Goal: Transaction & Acquisition: Purchase product/service

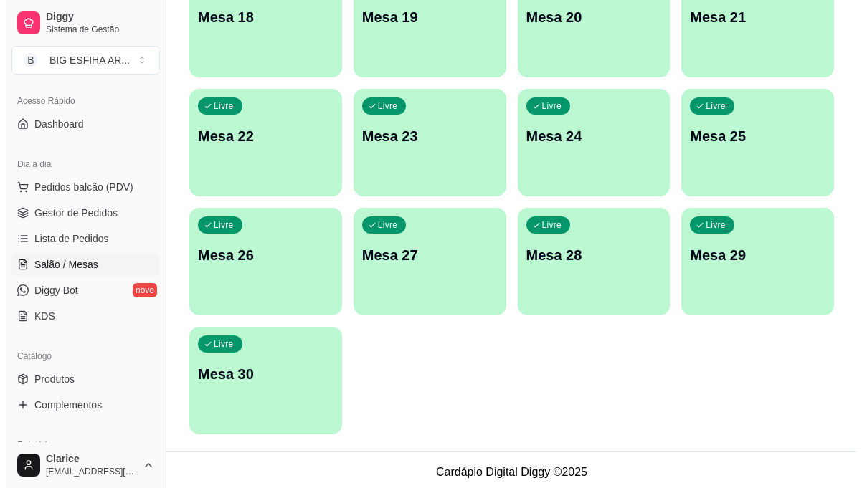
scroll to position [666, 0]
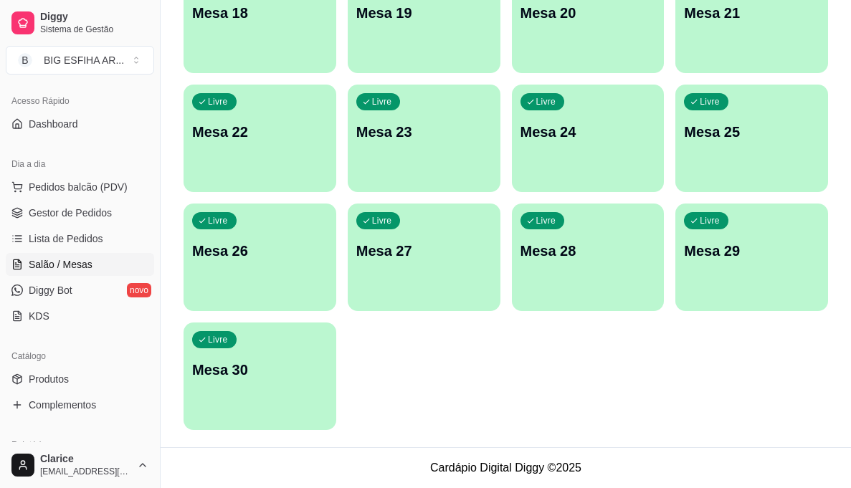
click at [282, 405] on div "Livre Mesa 30" at bounding box center [260, 368] width 153 height 90
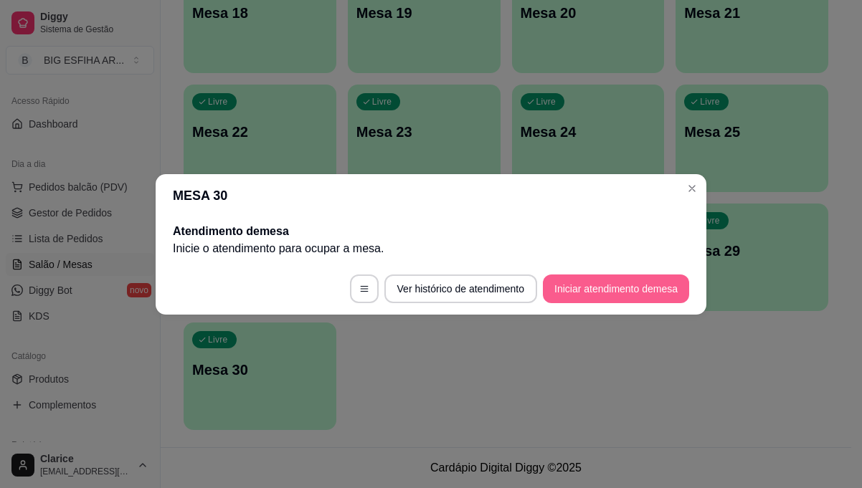
click at [633, 285] on button "Iniciar atendimento de mesa" at bounding box center [616, 289] width 146 height 29
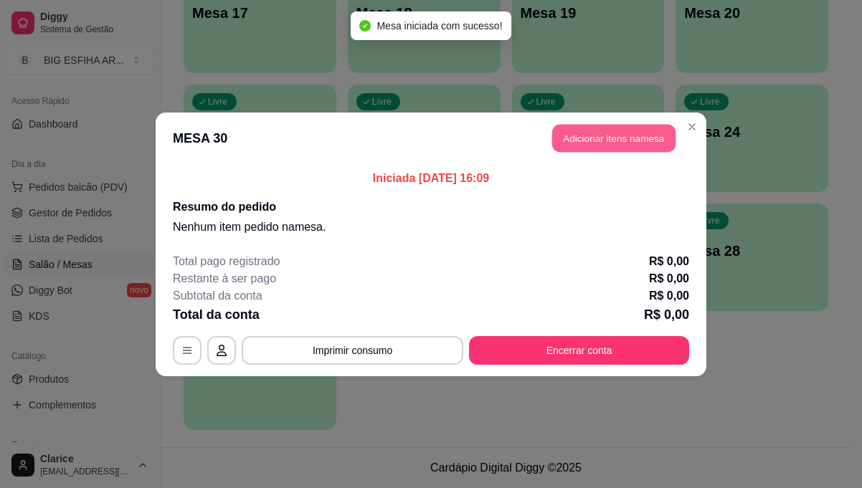
click at [572, 136] on button "Adicionar itens na mesa" at bounding box center [613, 138] width 123 height 28
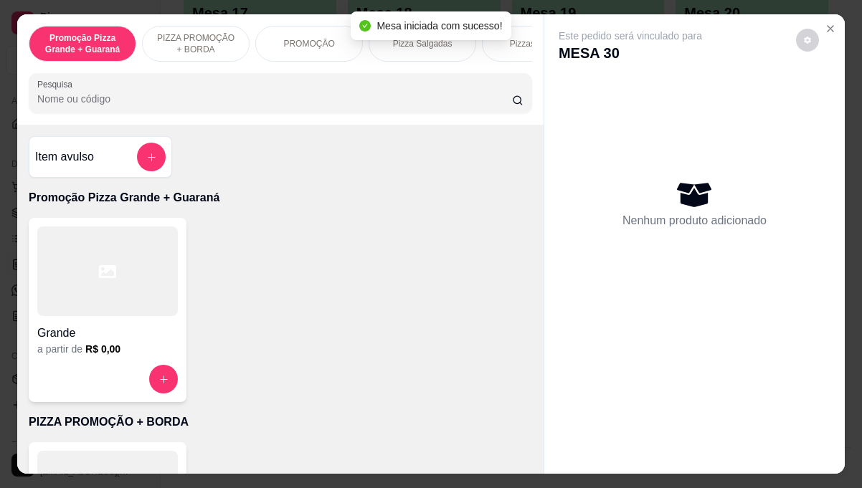
click at [449, 103] on input "Pesquisa" at bounding box center [274, 99] width 475 height 14
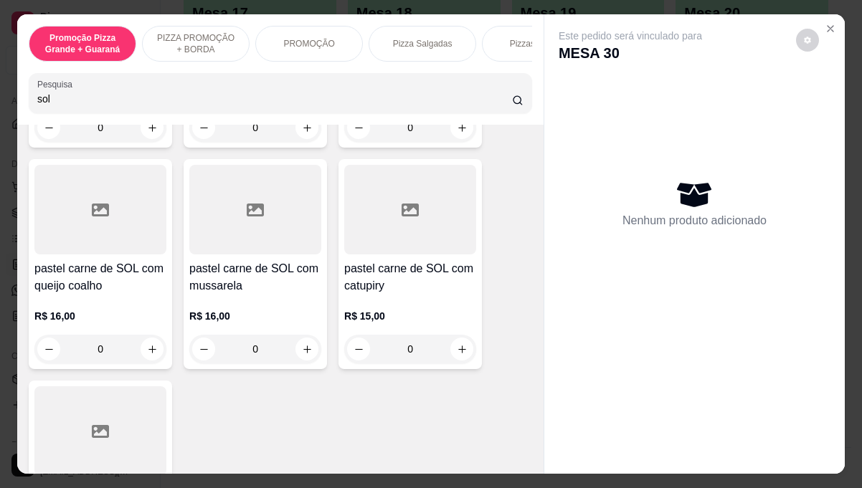
scroll to position [143, 0]
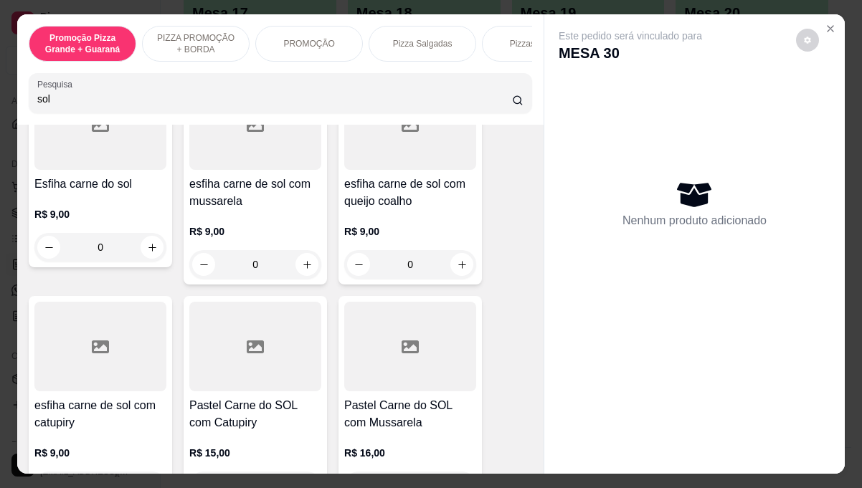
type input "sol"
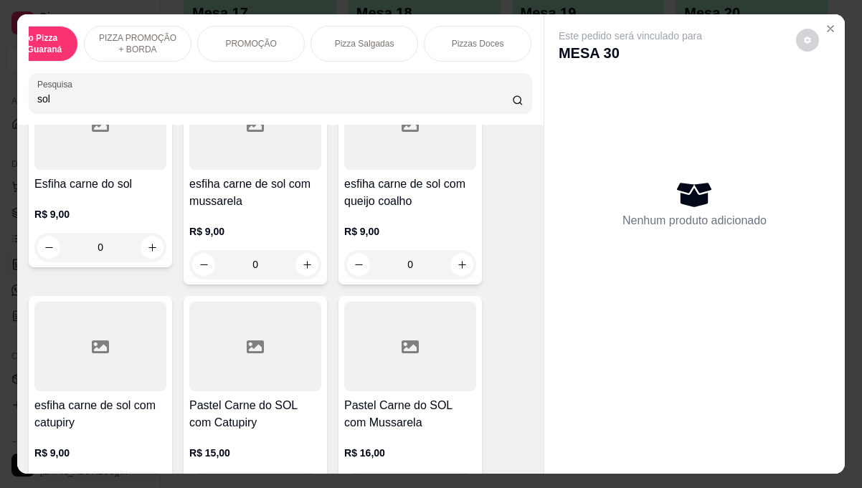
scroll to position [0, 86]
click at [339, 42] on p "Pizza Salgadas" at bounding box center [337, 43] width 60 height 11
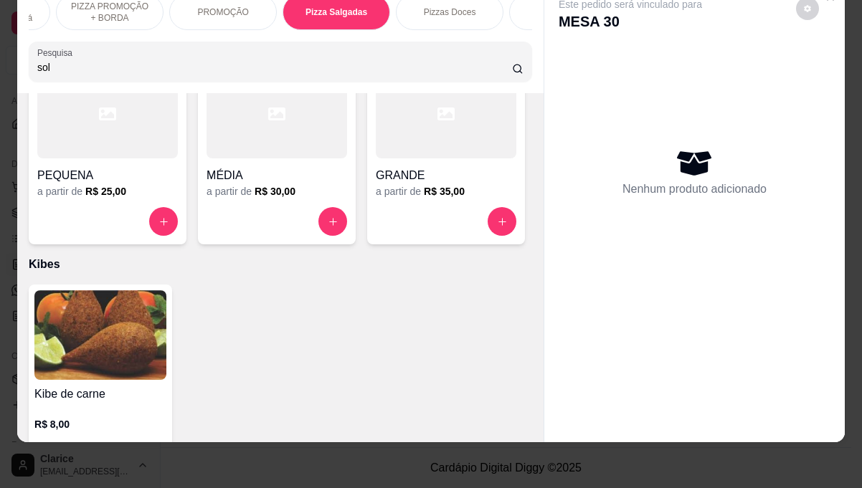
scroll to position [1949, 0]
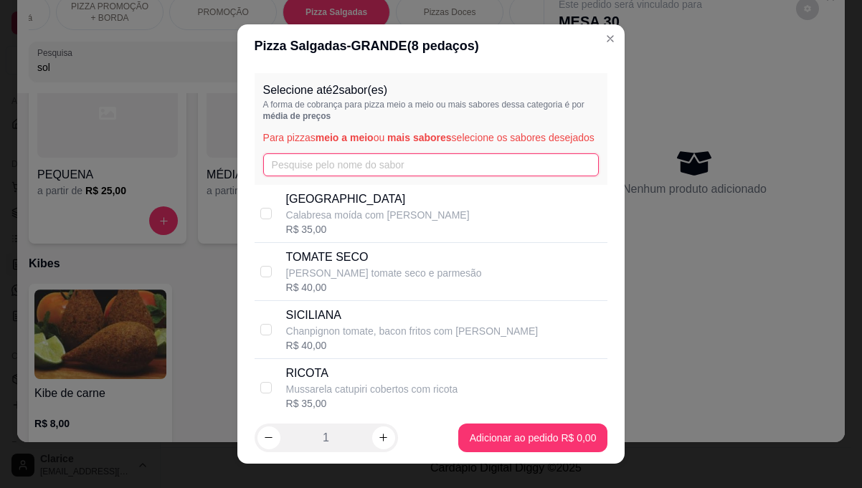
click at [358, 176] on input "text" at bounding box center [431, 164] width 336 height 23
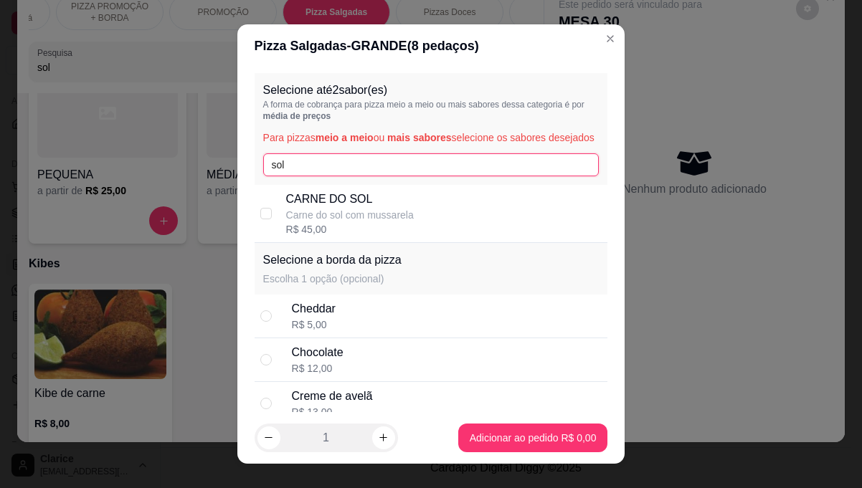
type input "sol"
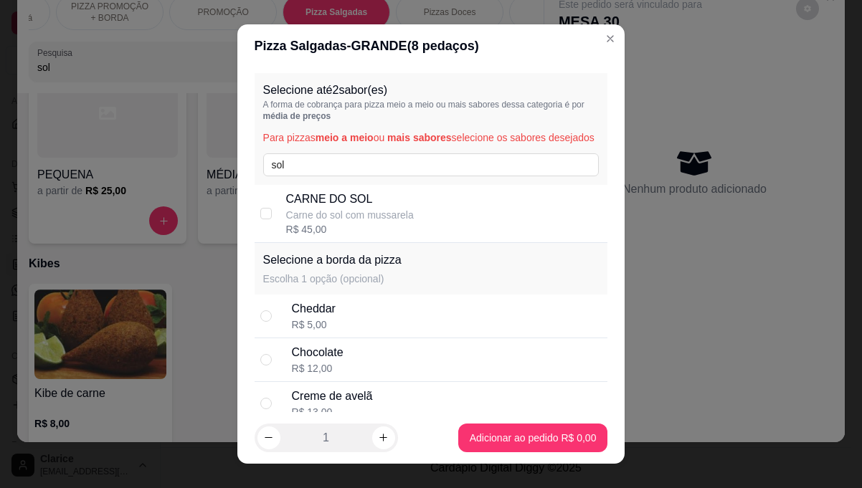
click at [340, 237] on div "R$ 45,00" at bounding box center [350, 229] width 128 height 14
checkbox input "true"
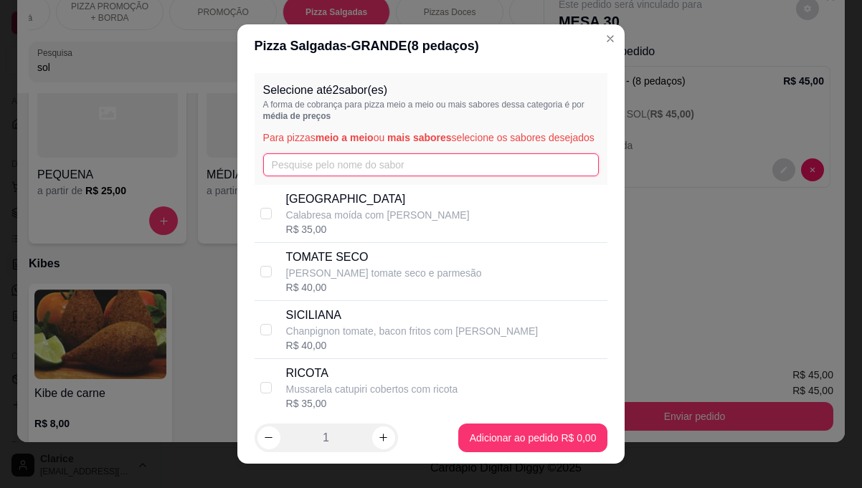
click at [281, 176] on input "text" at bounding box center [431, 164] width 336 height 23
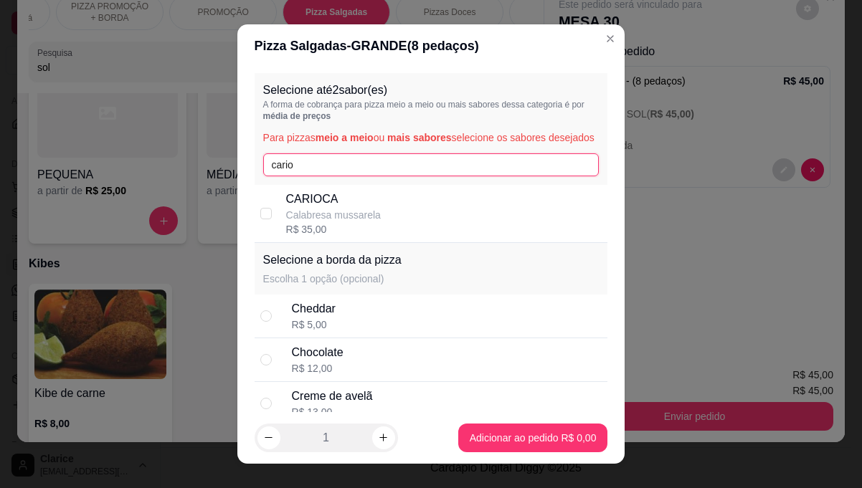
type input "cario"
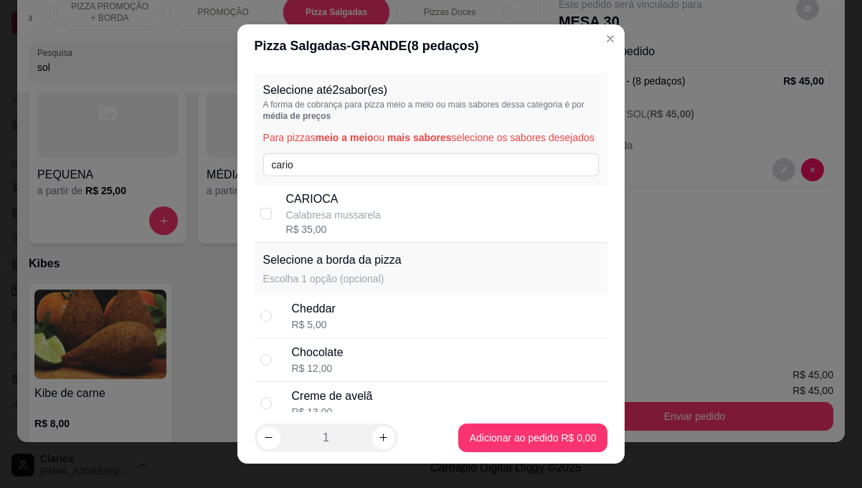
click at [486, 214] on div "CARIOCA Calabresa mussarela R$ 35,00" at bounding box center [444, 214] width 316 height 46
checkbox input "true"
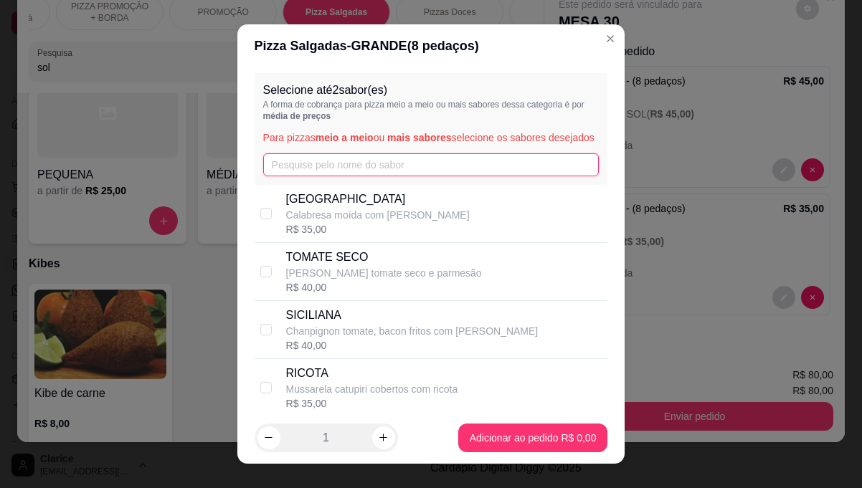
click at [355, 176] on input "text" at bounding box center [431, 164] width 336 height 23
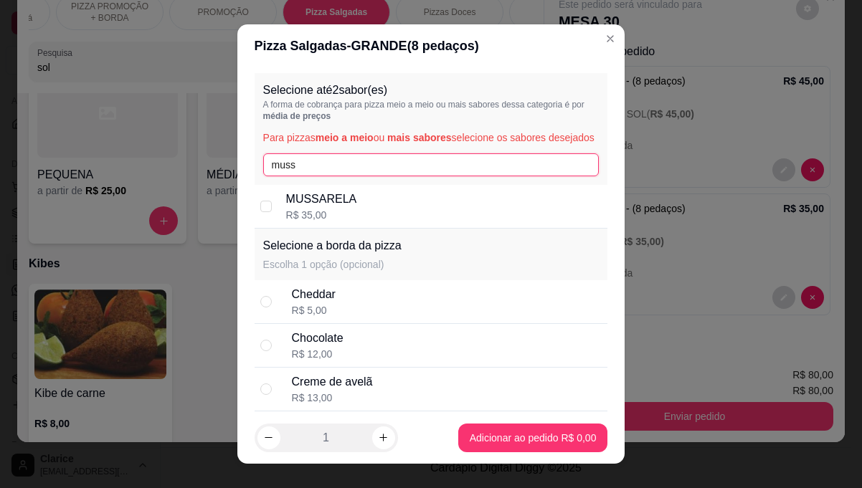
type input "muss"
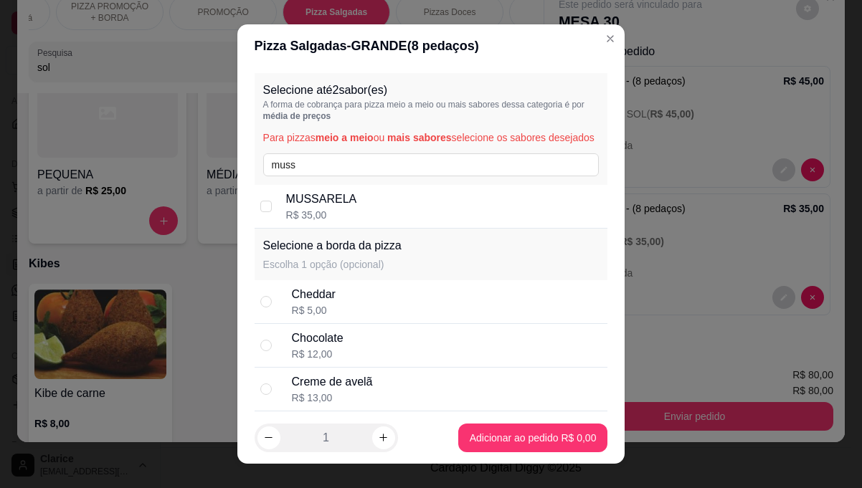
click at [347, 212] on div "MUSSARELA R$ 35,00" at bounding box center [444, 207] width 316 height 32
checkbox input "true"
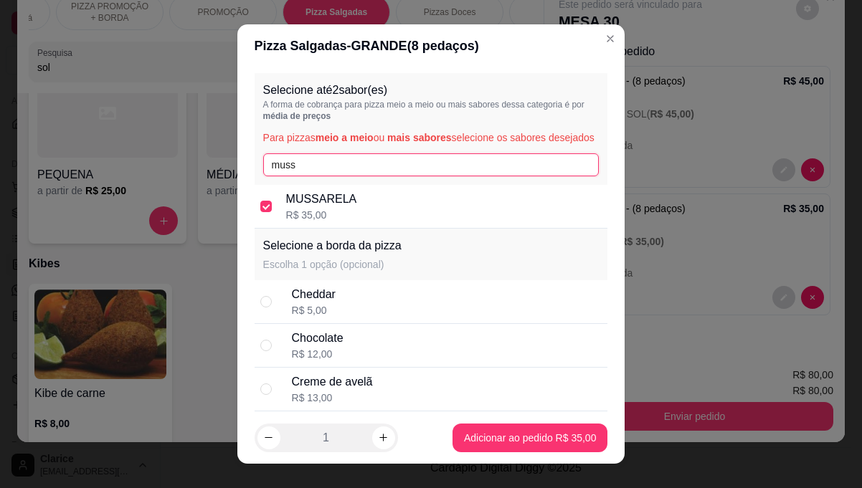
click at [293, 174] on input "muss" at bounding box center [431, 164] width 336 height 23
type input "m"
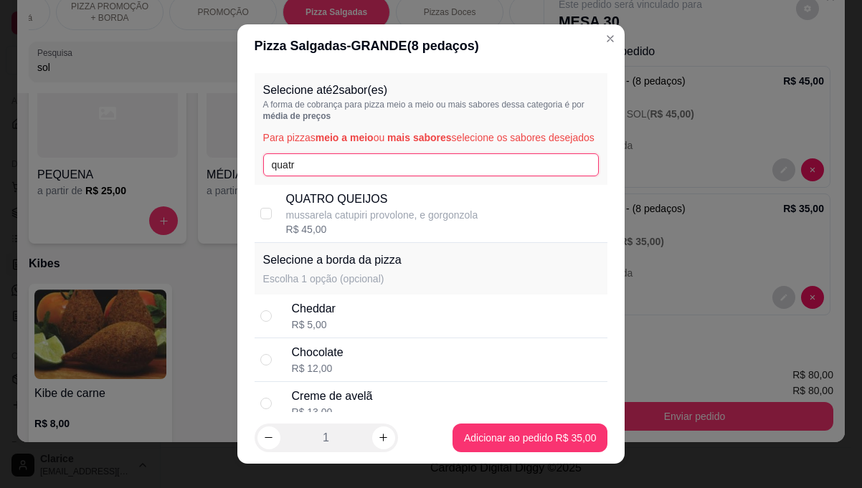
type input "quatr"
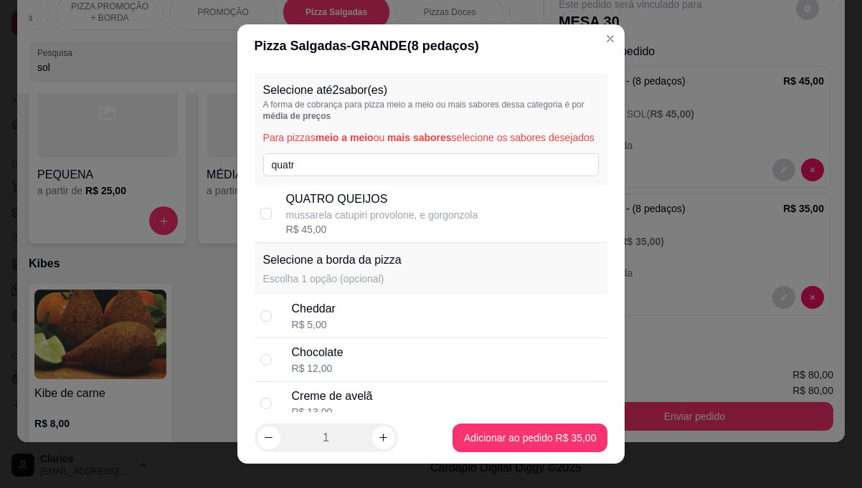
click at [288, 222] on p "mussarela catupiri provolone, e gorgonzola" at bounding box center [382, 215] width 192 height 14
checkbox input "true"
click at [513, 437] on div "Promoção Pizza Grande + Guaraná PIZZA PROMOÇÃO + BORDA PROMOÇÃO Pizza Salgadas …" at bounding box center [431, 244] width 862 height 488
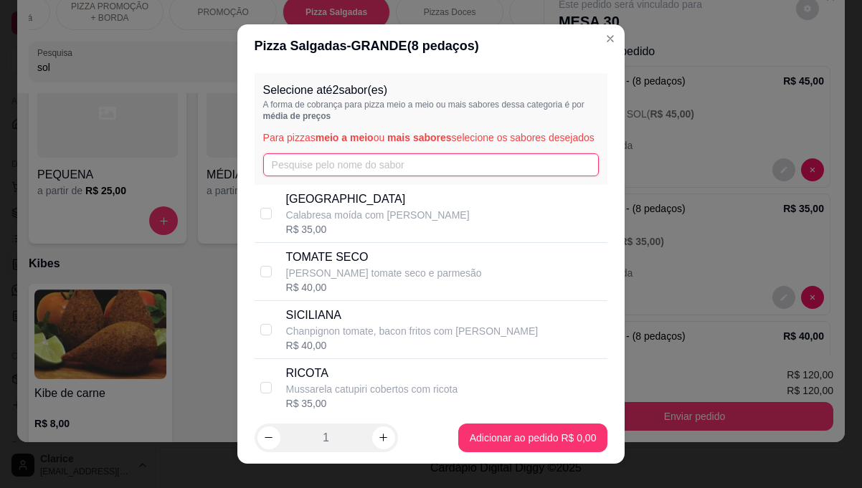
click at [293, 176] on input "text" at bounding box center [431, 164] width 336 height 23
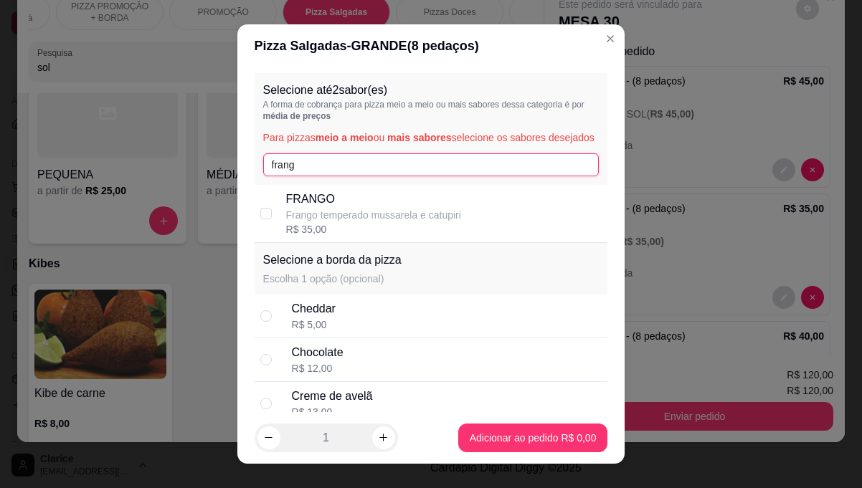
type input "frang"
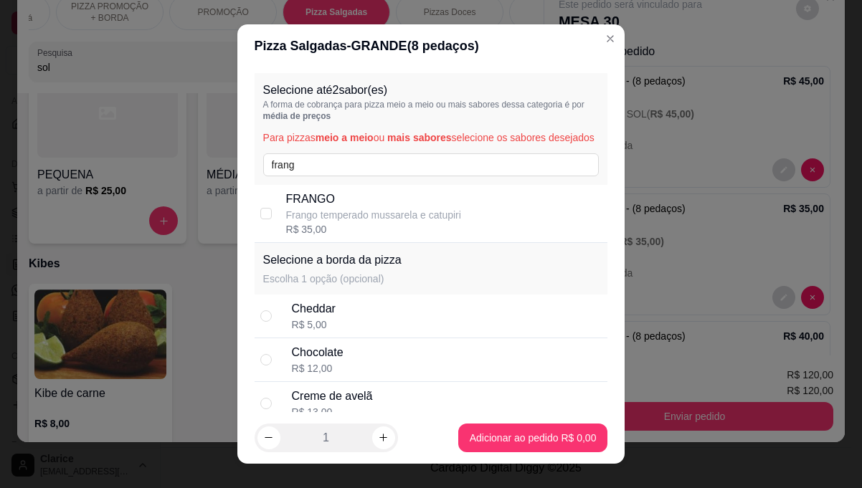
click at [313, 222] on p "Frango temperado mussarela e catupiri" at bounding box center [373, 215] width 175 height 14
checkbox input "true"
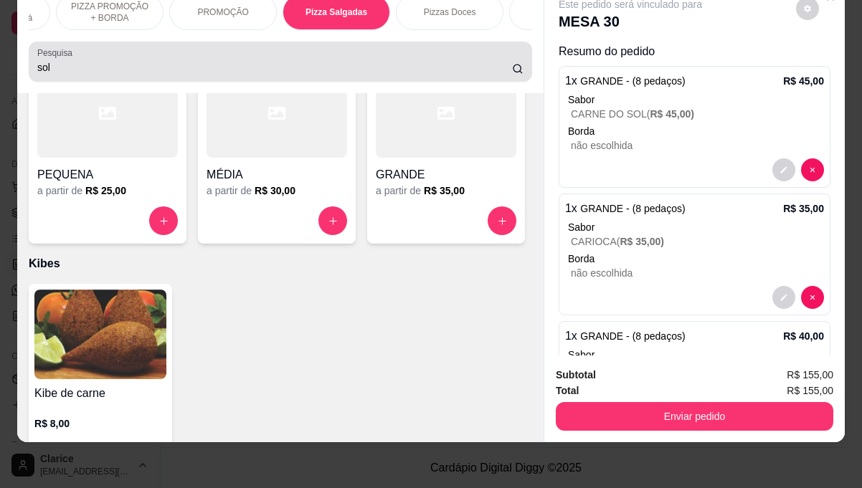
click at [67, 75] on div "sol" at bounding box center [280, 61] width 486 height 29
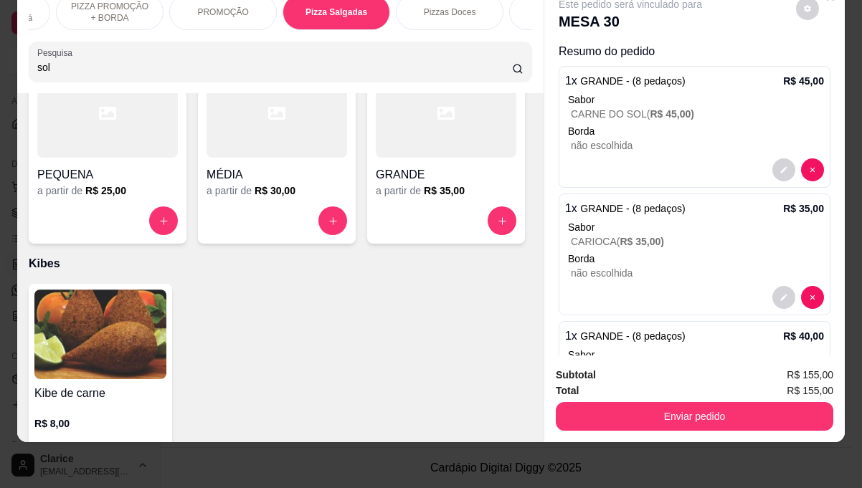
click at [67, 75] on div "sol" at bounding box center [280, 61] width 486 height 29
type input "s"
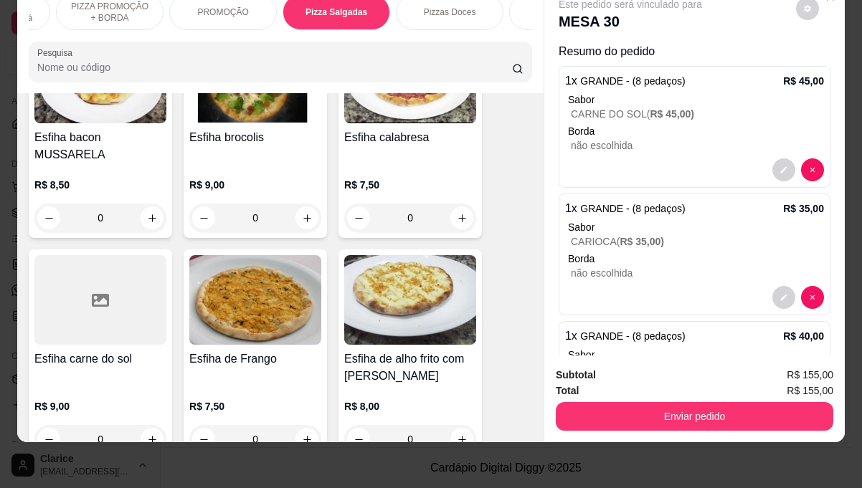
scroll to position [1033, 0]
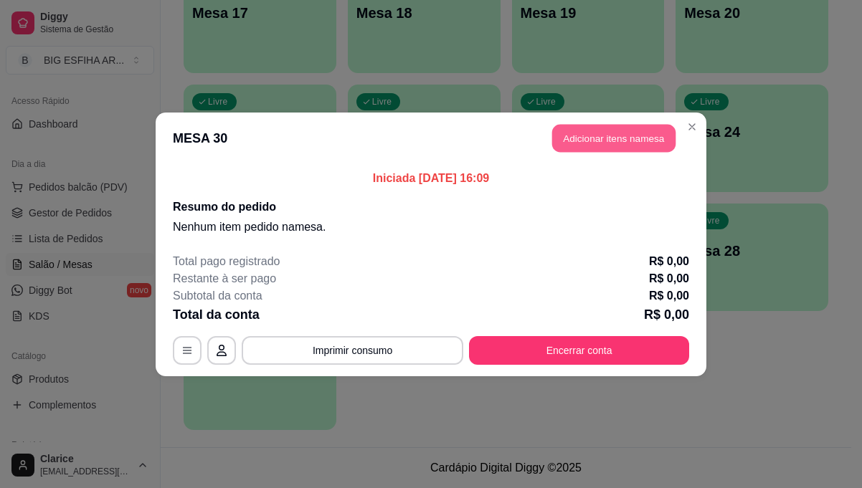
click at [623, 145] on button "Adicionar itens na mesa" at bounding box center [613, 138] width 123 height 28
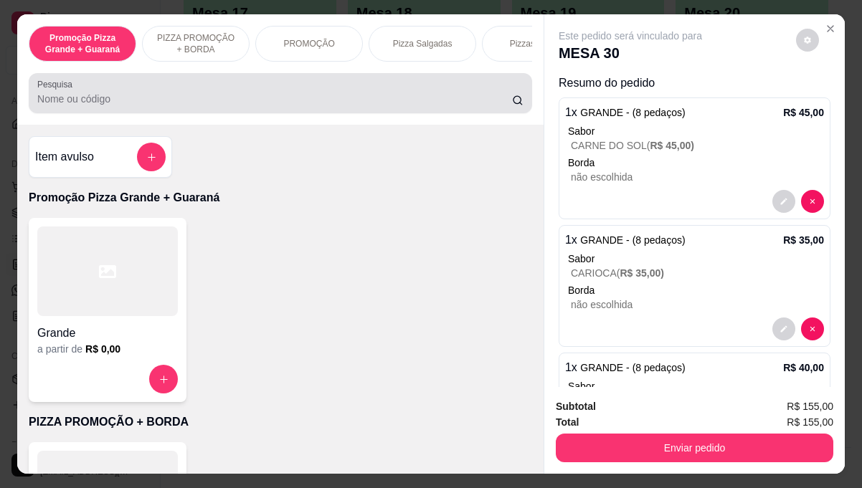
click at [279, 95] on div at bounding box center [280, 93] width 486 height 29
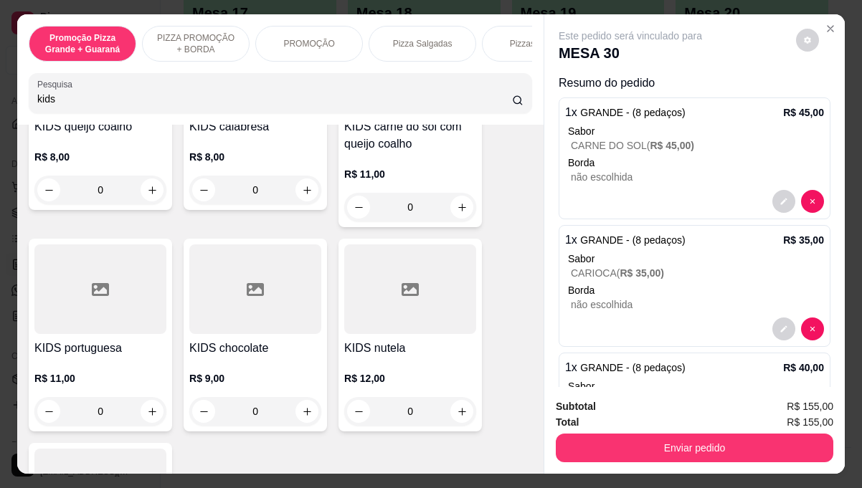
scroll to position [574, 0]
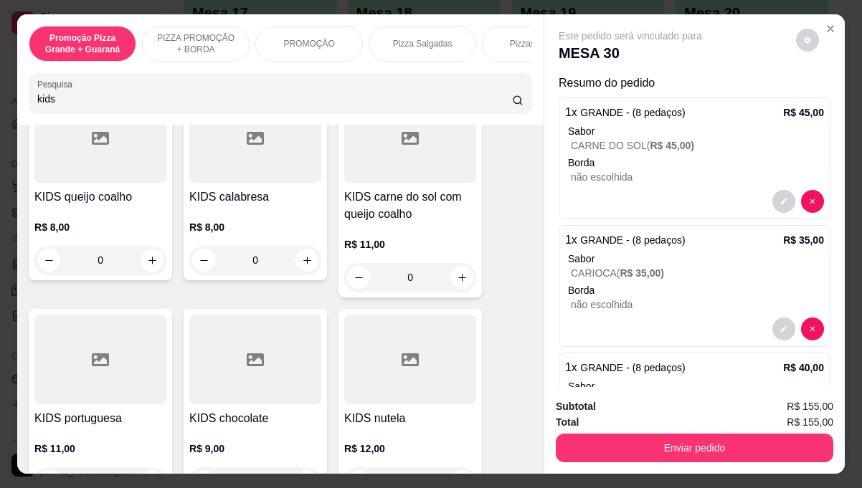
type input "kids"
click at [412, 223] on h4 "KIDS carne do sol com queijo coalho" at bounding box center [410, 206] width 132 height 34
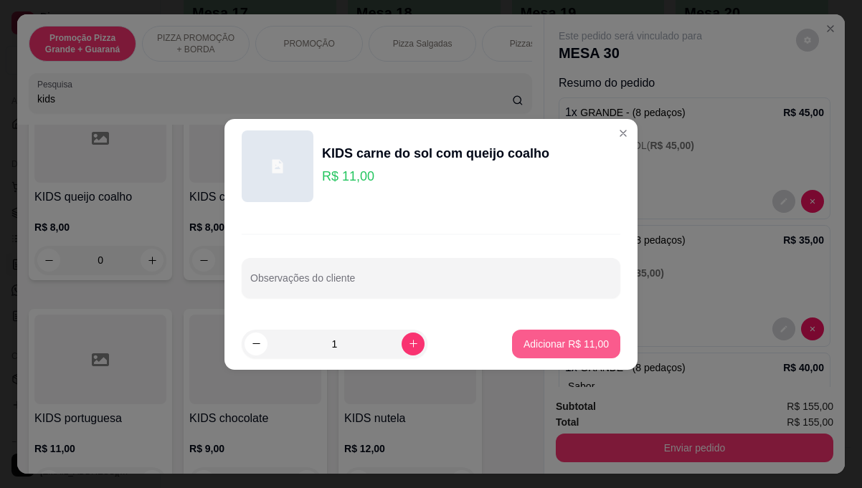
click at [549, 341] on p "Adicionar R$ 11,00" at bounding box center [566, 344] width 85 height 14
type input "1"
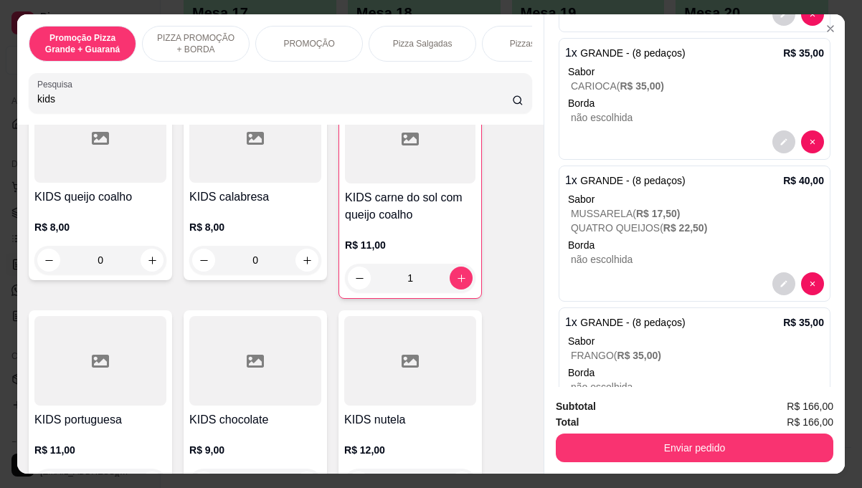
scroll to position [0, 0]
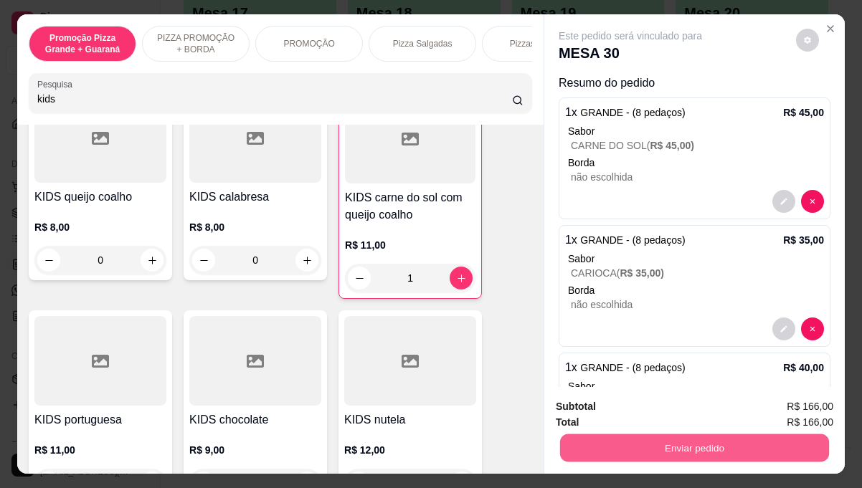
click at [644, 440] on button "Enviar pedido" at bounding box center [694, 448] width 269 height 28
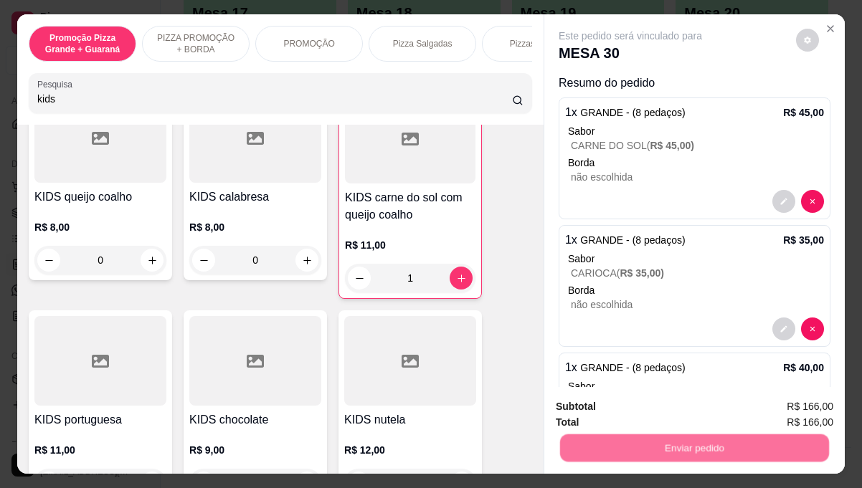
click at [645, 412] on button "Não registrar e enviar pedido" at bounding box center [646, 407] width 145 height 27
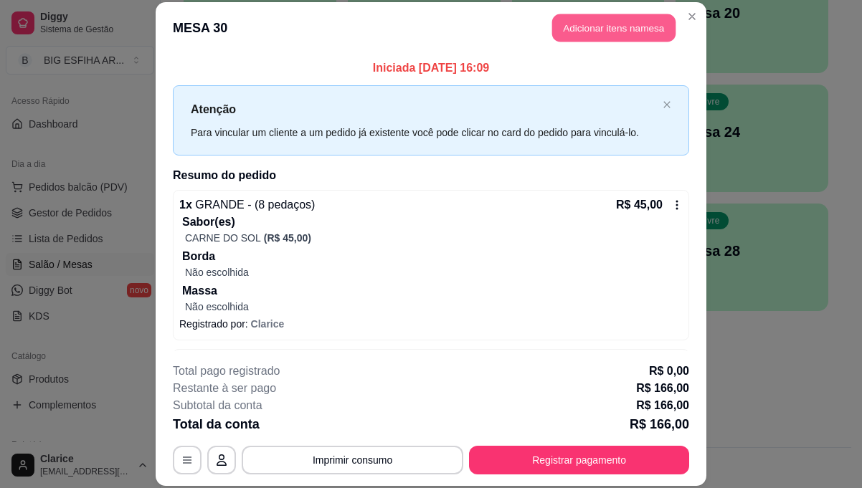
click at [583, 27] on button "Adicionar itens na mesa" at bounding box center [613, 28] width 123 height 28
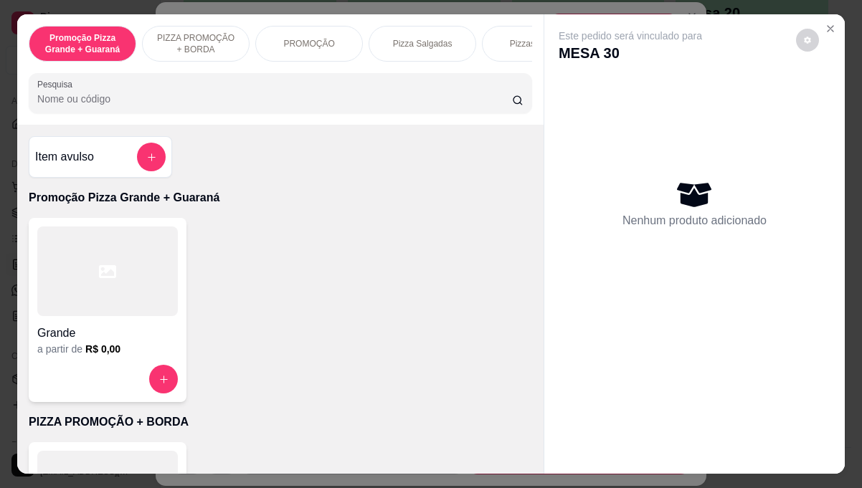
click at [451, 39] on div "Pizza Salgadas" at bounding box center [423, 44] width 108 height 36
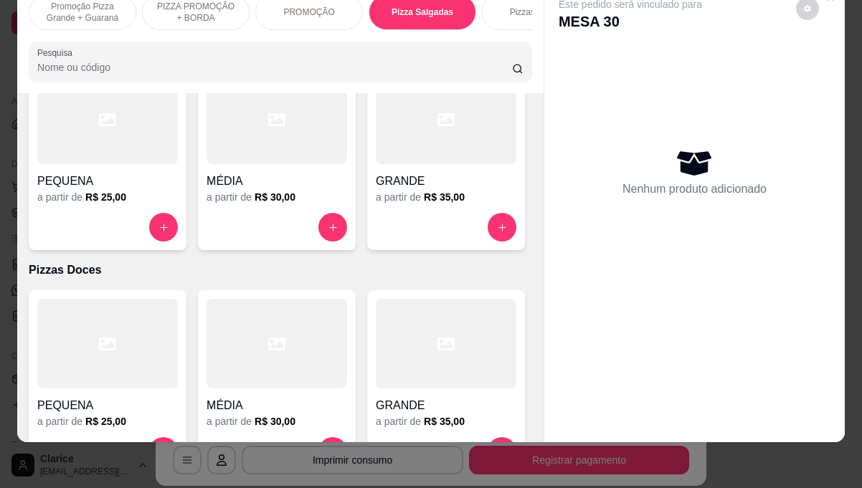
scroll to position [818, 0]
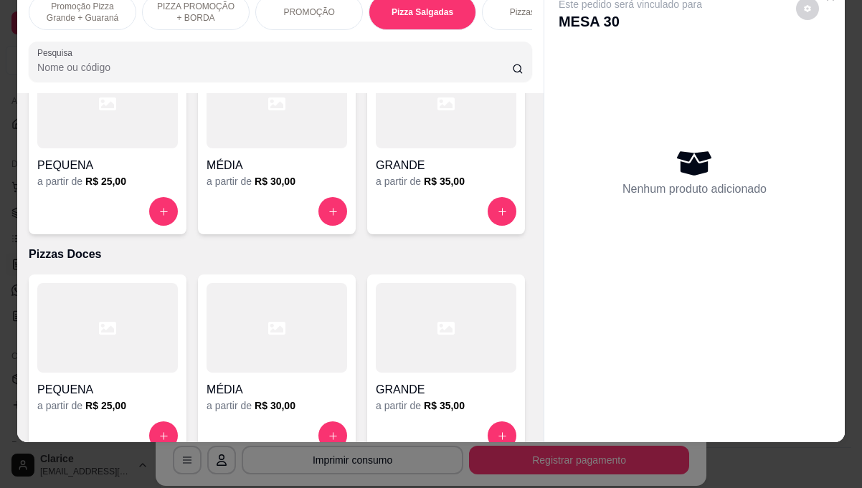
click at [376, 148] on div at bounding box center [446, 104] width 141 height 90
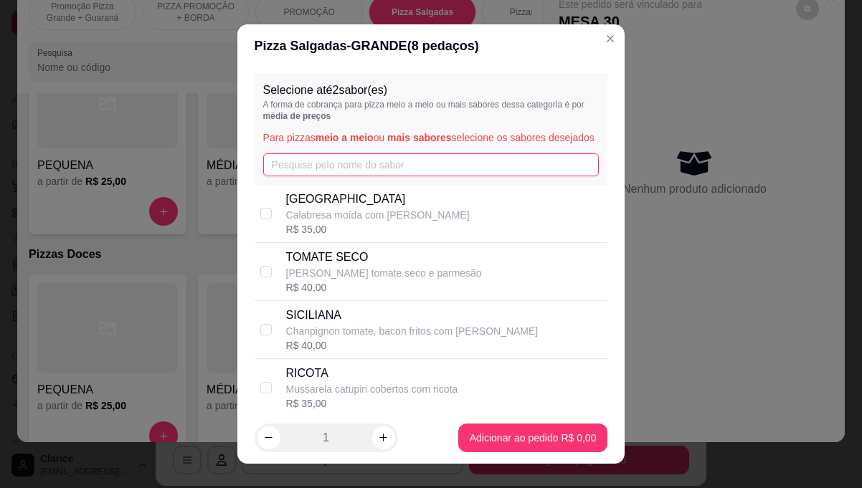
click at [303, 174] on input "text" at bounding box center [431, 164] width 336 height 23
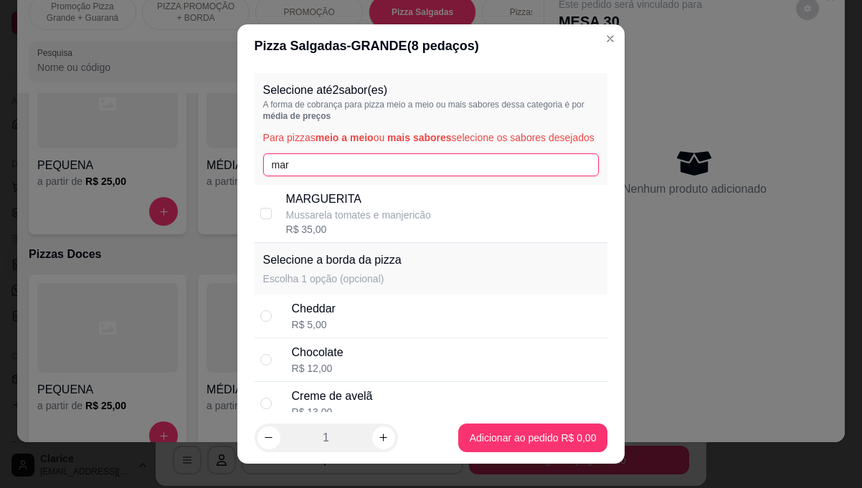
type input "mar"
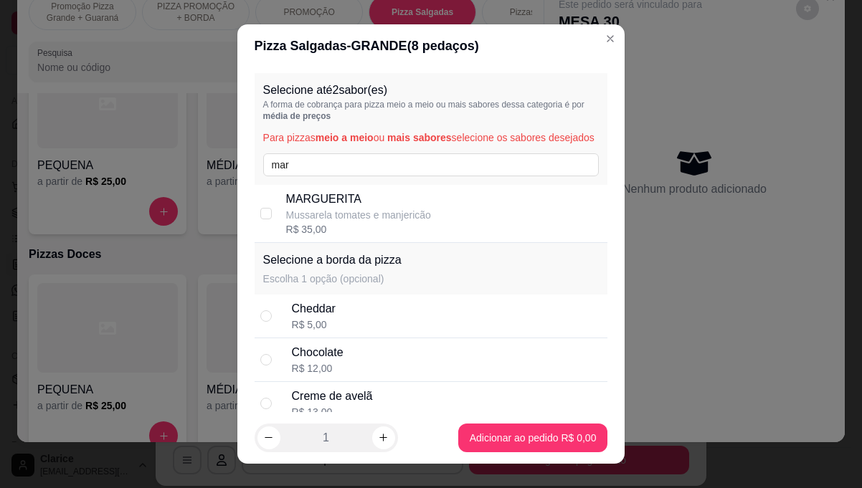
click at [295, 237] on div "R$ 35,00" at bounding box center [358, 229] width 145 height 14
checkbox input "true"
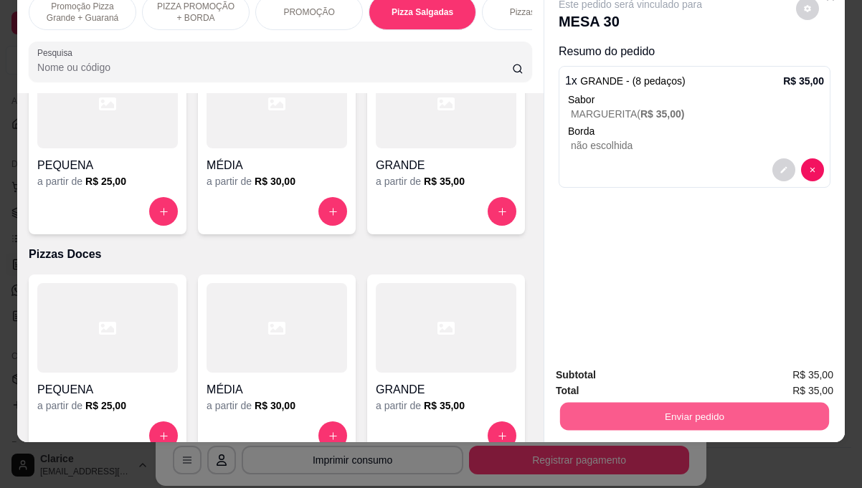
click at [696, 406] on button "Enviar pedido" at bounding box center [694, 416] width 269 height 28
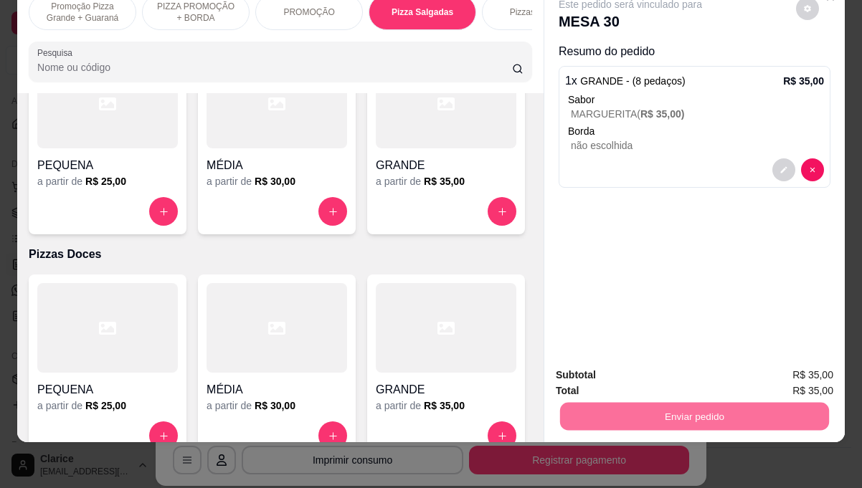
click at [658, 368] on button "Não registrar e enviar pedido" at bounding box center [646, 370] width 149 height 27
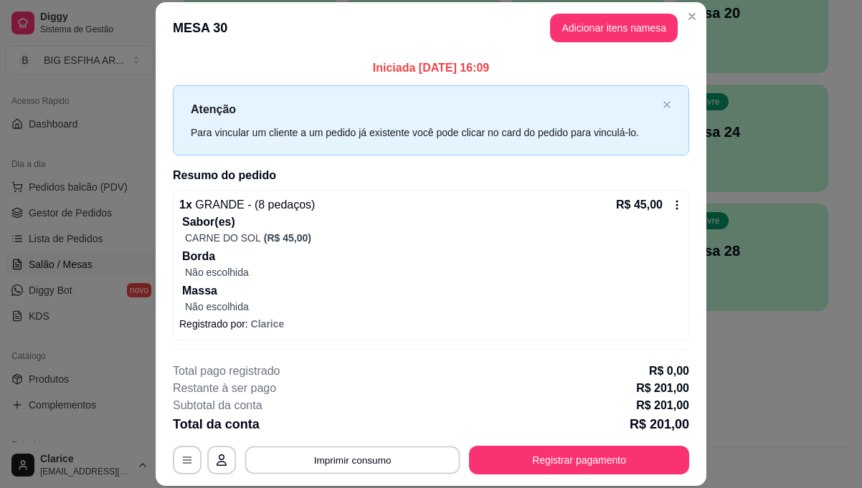
click at [346, 458] on button "Imprimir consumo" at bounding box center [352, 460] width 215 height 28
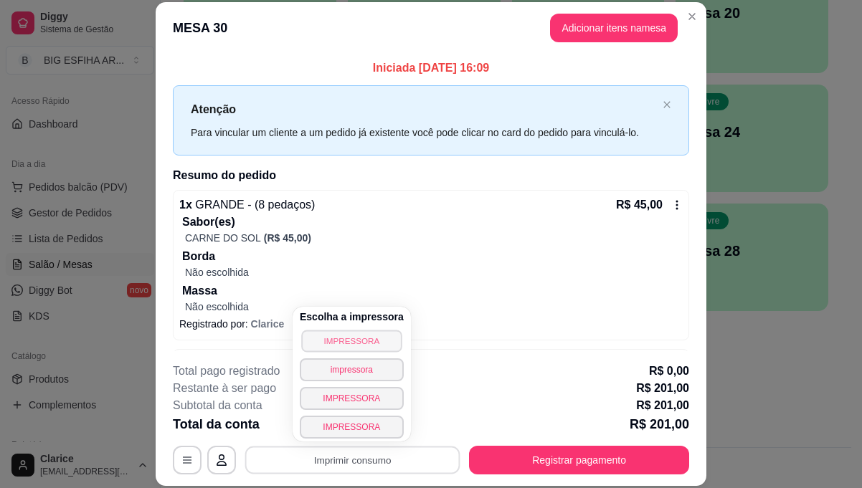
click at [333, 340] on button "IMPRESSORA" at bounding box center [351, 341] width 100 height 22
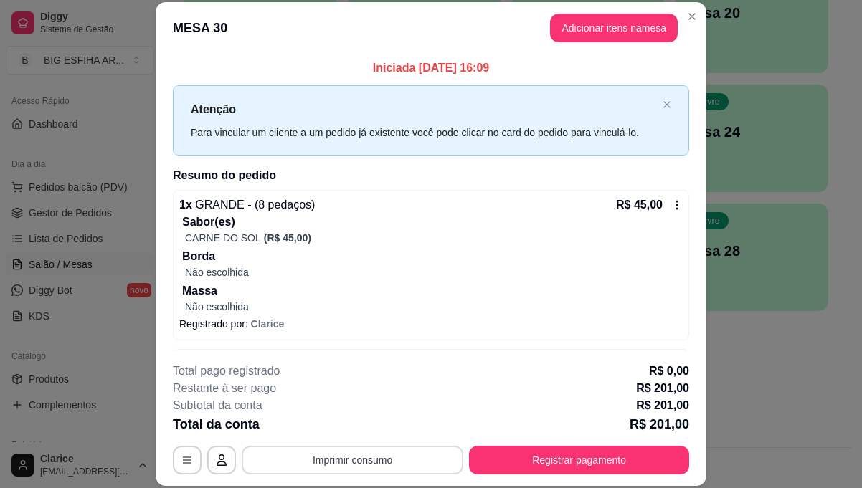
click at [333, 456] on button "Imprimir consumo" at bounding box center [353, 460] width 222 height 29
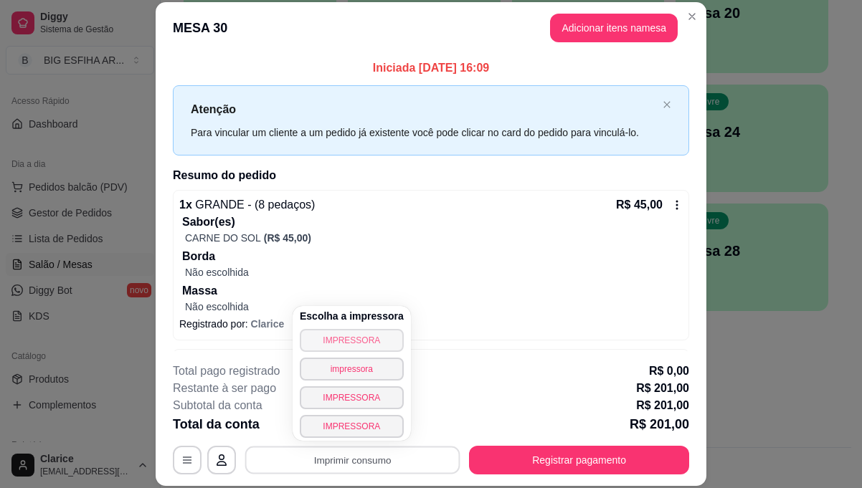
click at [355, 341] on button "IMPRESSORA" at bounding box center [352, 340] width 104 height 23
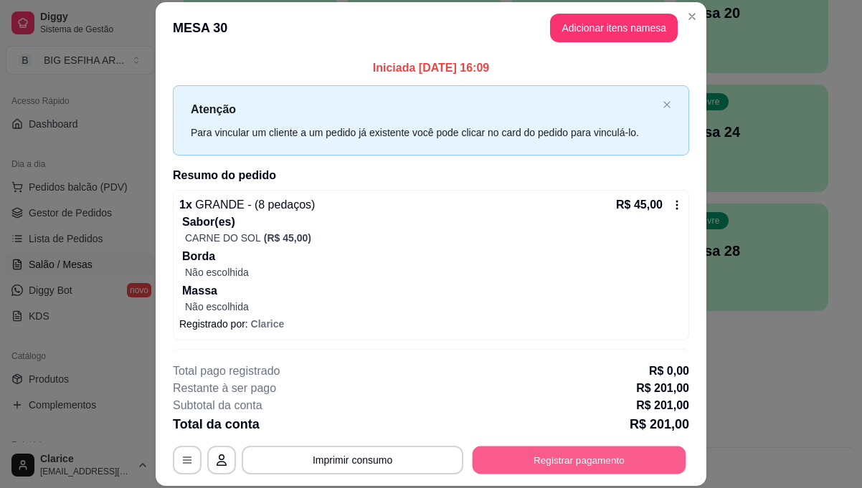
click at [533, 453] on button "Registrar pagamento" at bounding box center [580, 460] width 214 height 28
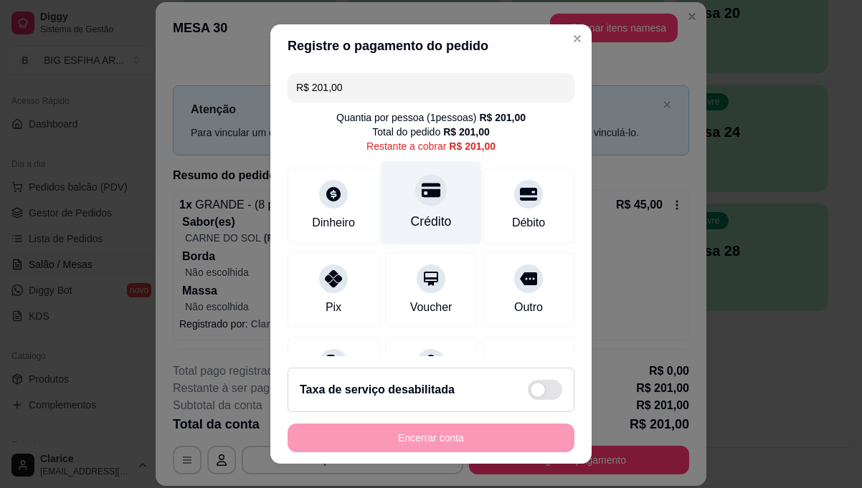
click at [428, 207] on div "Crédito" at bounding box center [431, 203] width 101 height 84
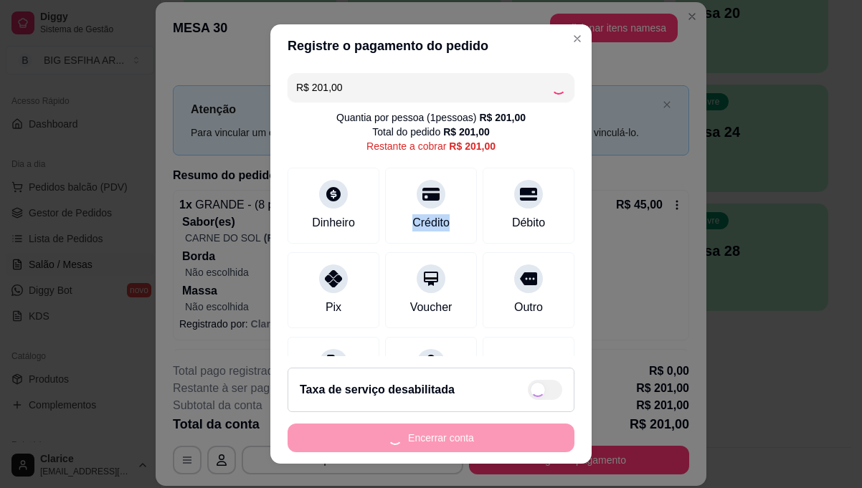
type input "R$ 0,00"
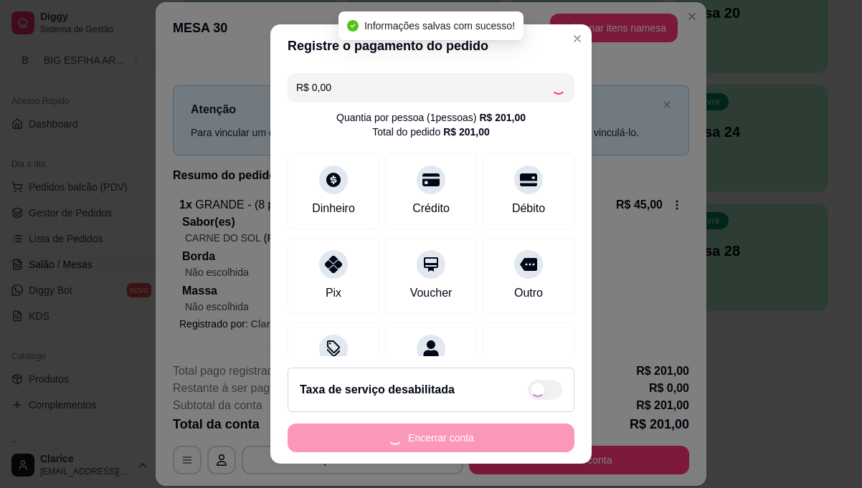
click at [455, 440] on div "Encerrar conta" at bounding box center [431, 438] width 287 height 29
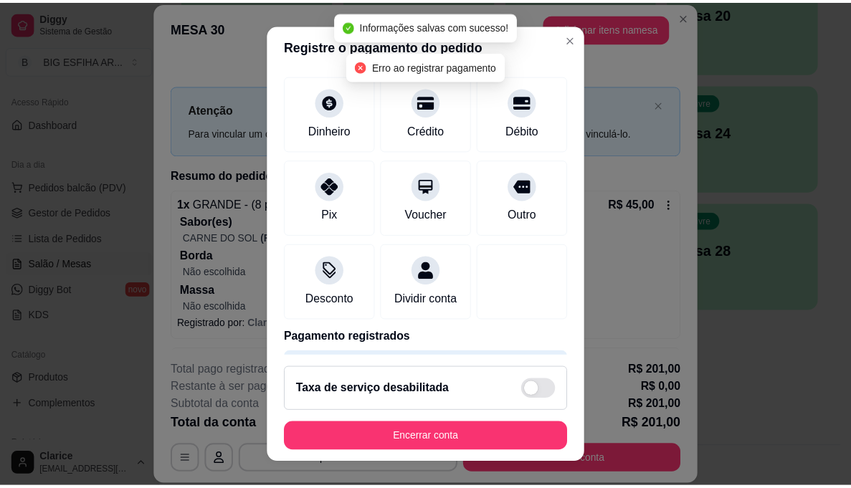
scroll to position [140, 0]
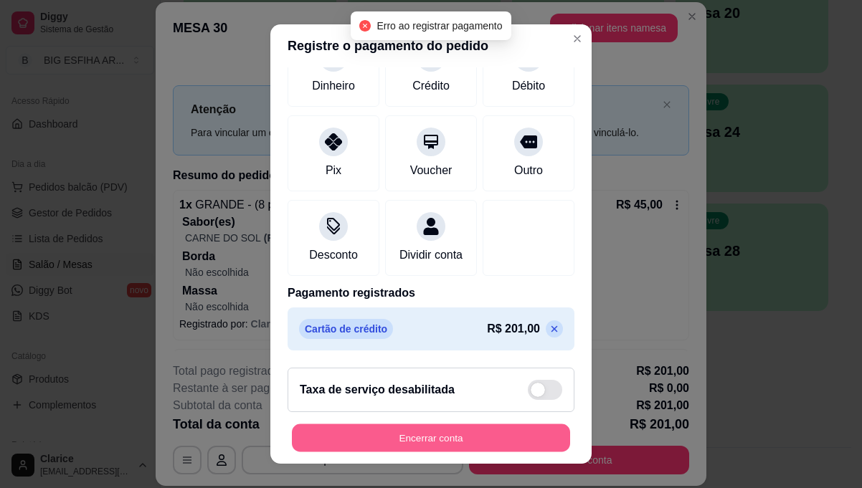
click at [404, 432] on button "Encerrar conta" at bounding box center [431, 439] width 278 height 28
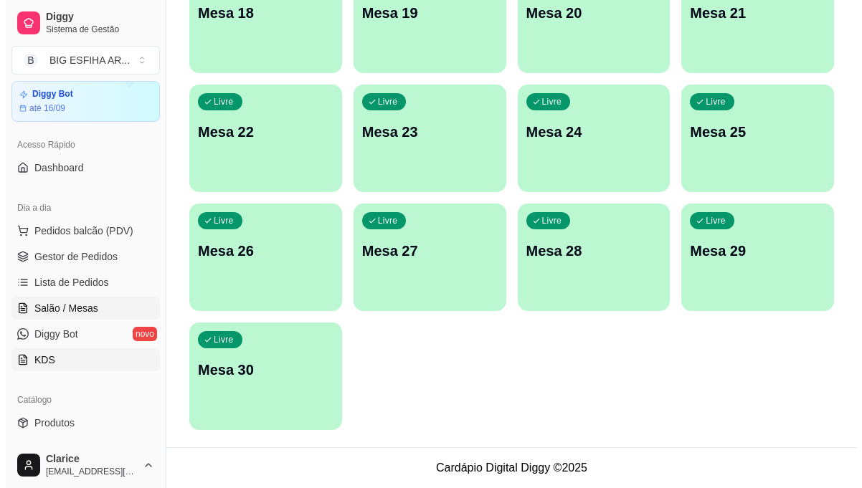
scroll to position [0, 0]
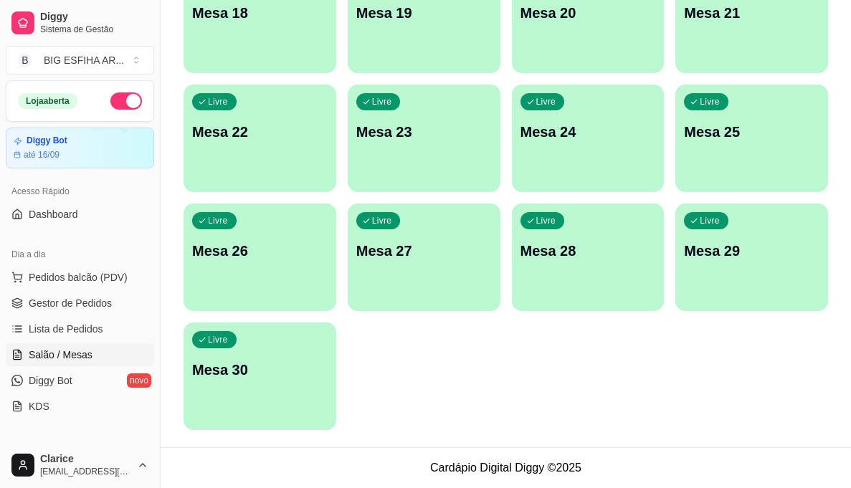
click at [278, 262] on div "Livre Mesa 26" at bounding box center [260, 249] width 153 height 90
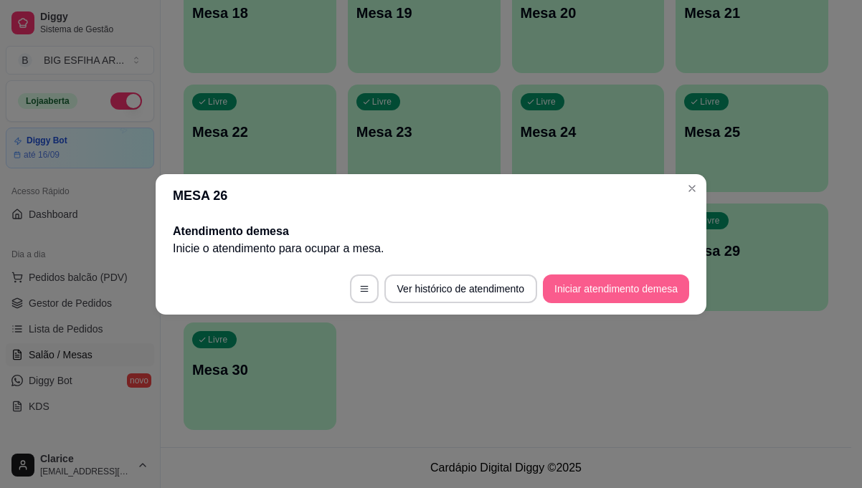
click at [560, 284] on button "Iniciar atendimento de mesa" at bounding box center [616, 289] width 146 height 29
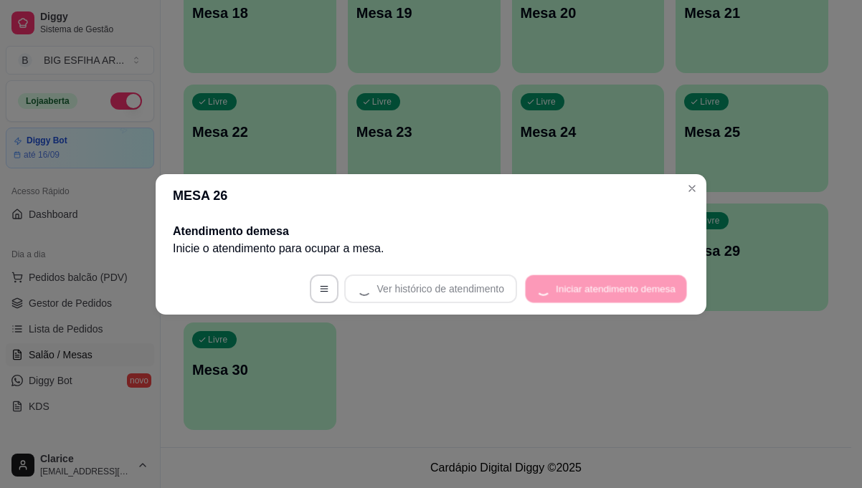
click at [560, 284] on footer "Ver histórico de atendimento Iniciar atendimento de mesa" at bounding box center [431, 289] width 551 height 52
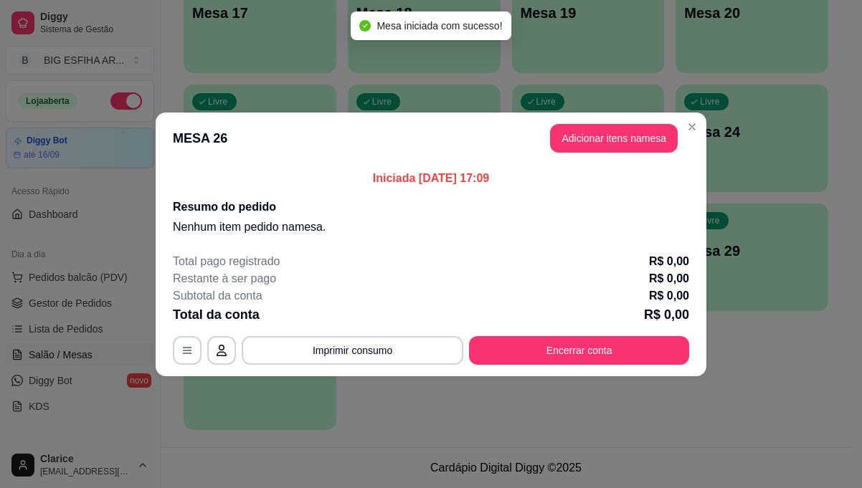
click at [572, 122] on header "MESA 26 Adicionar itens na mesa" at bounding box center [431, 139] width 551 height 52
click at [574, 127] on button "Adicionar itens na mesa" at bounding box center [614, 138] width 128 height 29
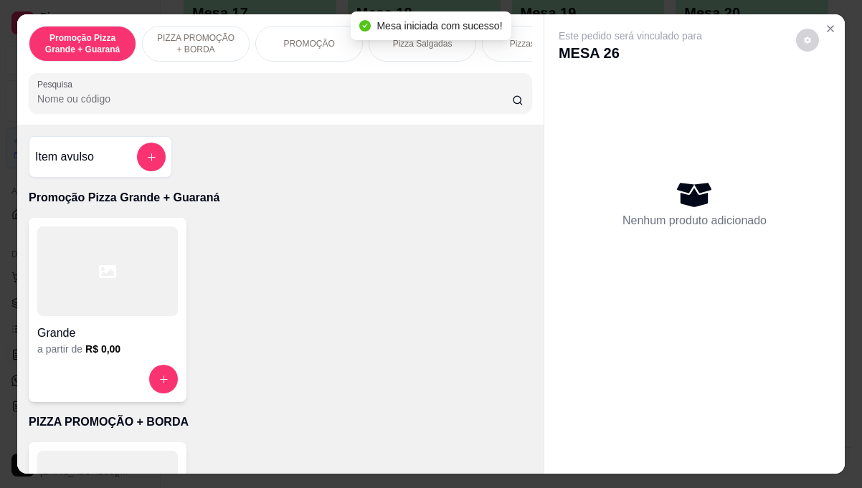
click at [577, 133] on div "Nenhum produto adicionado" at bounding box center [695, 203] width 272 height 281
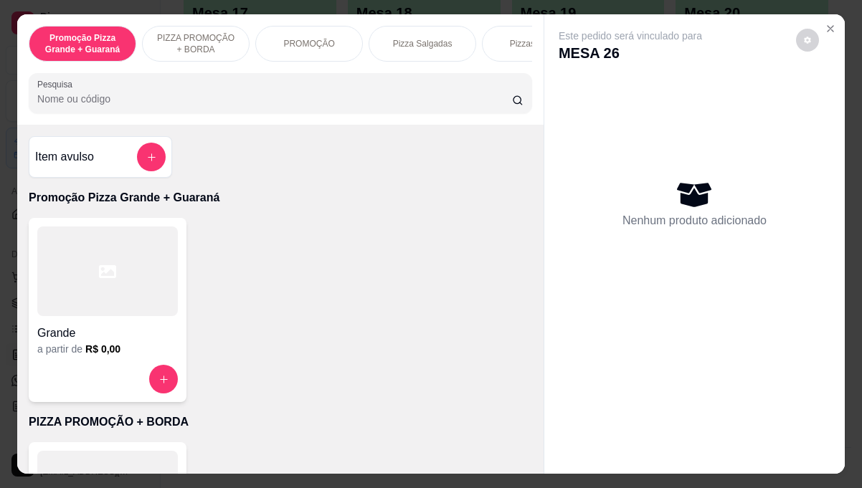
scroll to position [287, 0]
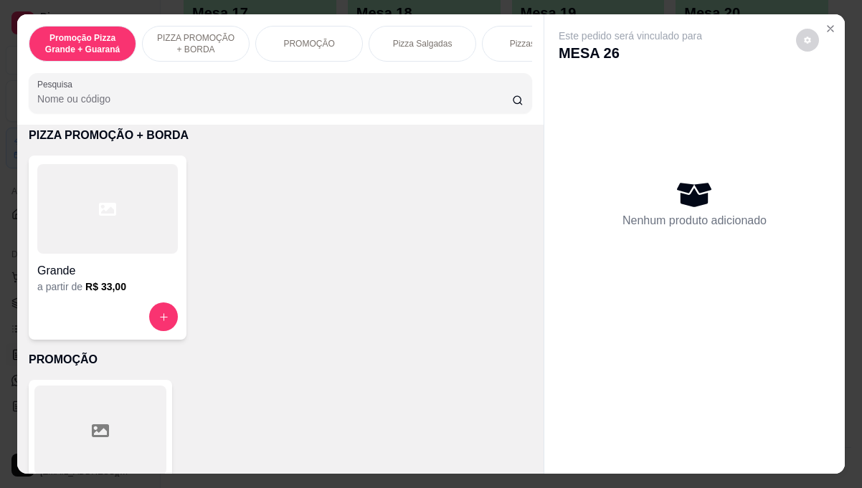
click at [127, 301] on div "Grande a partir de R$ 33,00" at bounding box center [108, 248] width 158 height 184
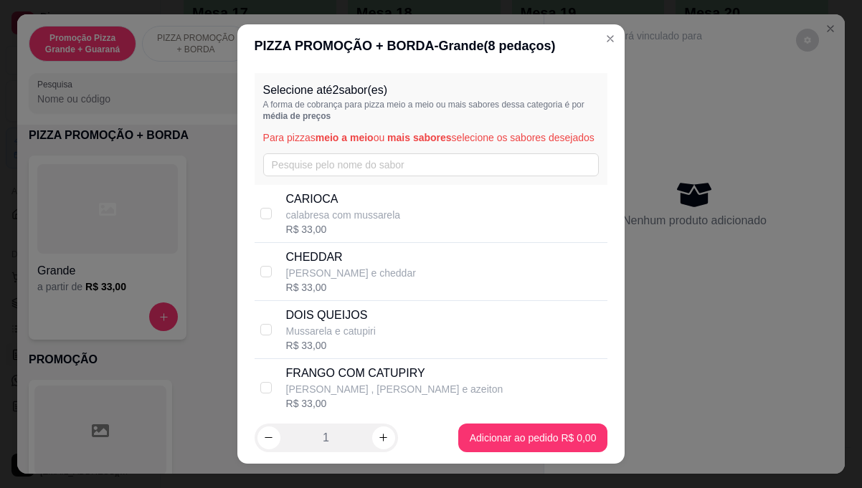
click at [444, 237] on div "CARIOCA calabresa com mussarela R$ 33,00" at bounding box center [444, 214] width 316 height 46
checkbox input "true"
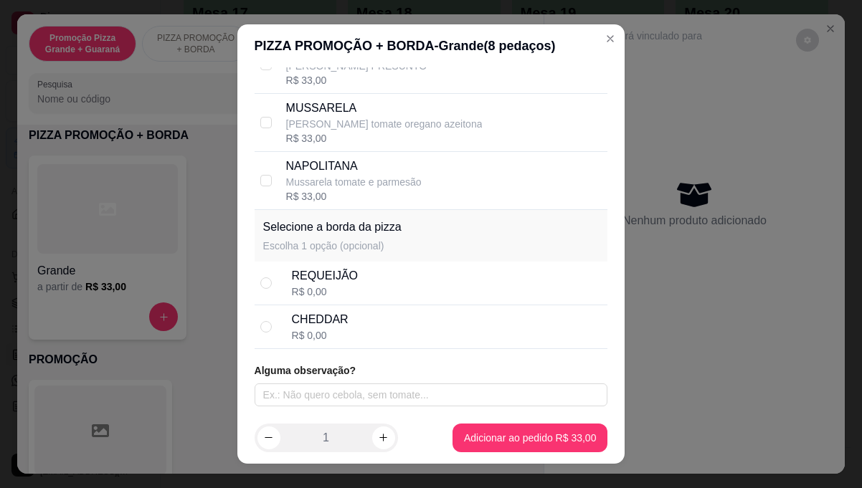
scroll to position [512, 0]
click at [349, 331] on div "CHEDDAR R$ 0,00" at bounding box center [447, 327] width 311 height 32
radio input "true"
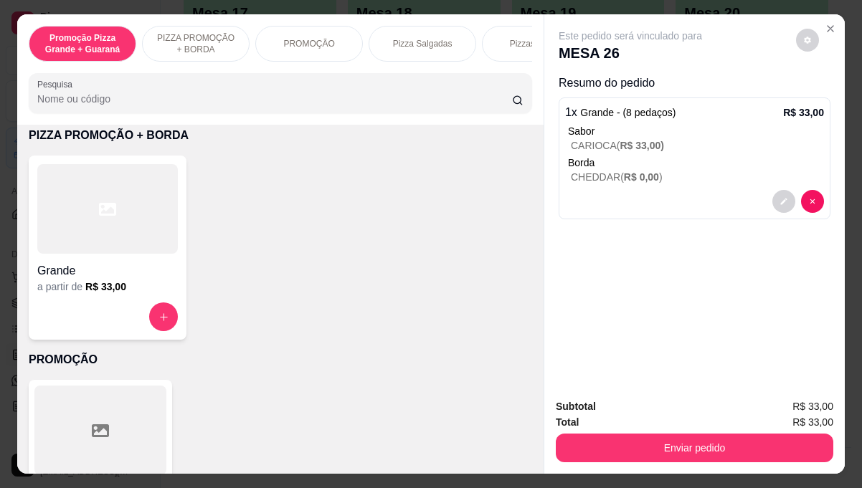
click at [82, 307] on div "Grande a partir de R$ 33,00" at bounding box center [108, 248] width 158 height 184
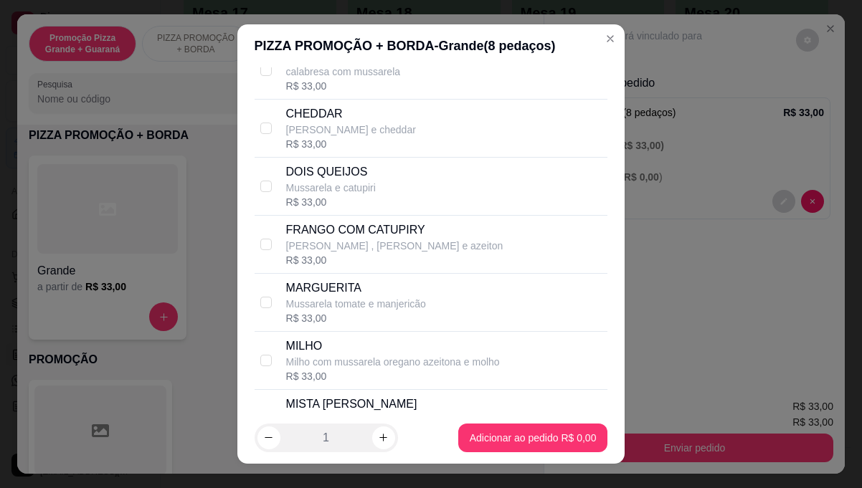
scroll to position [215, 0]
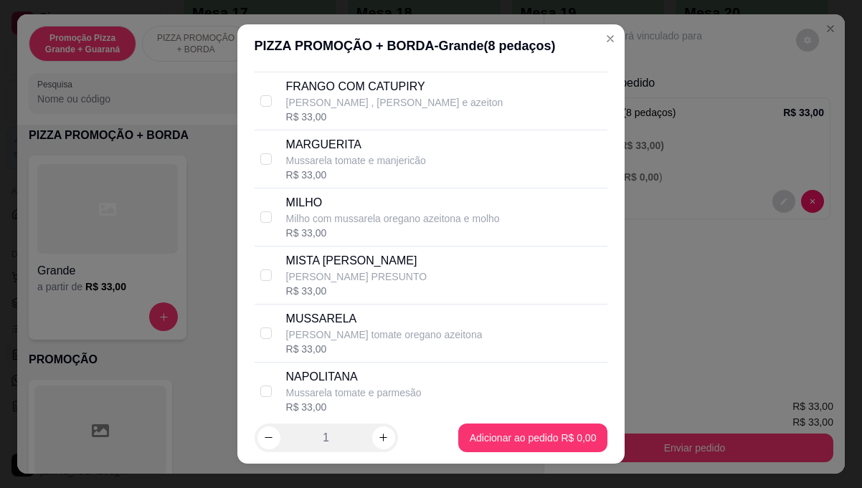
click at [341, 328] on p "MUSSARELA" at bounding box center [384, 319] width 197 height 17
checkbox input "true"
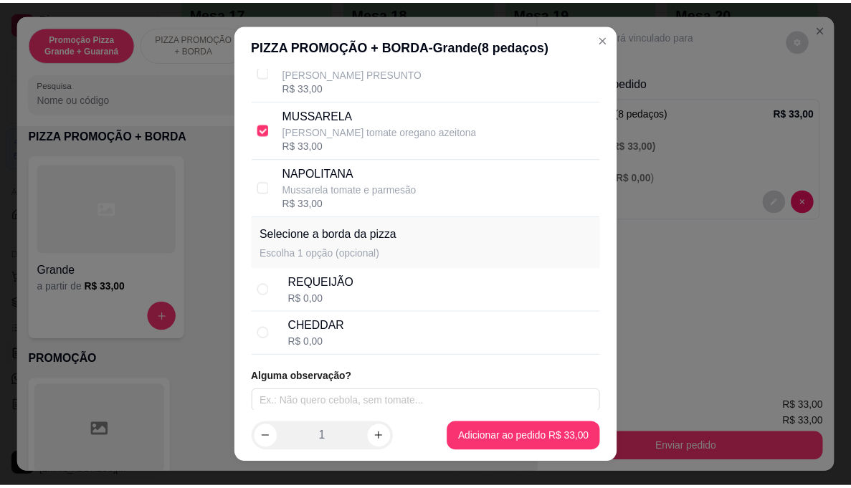
scroll to position [512, 0]
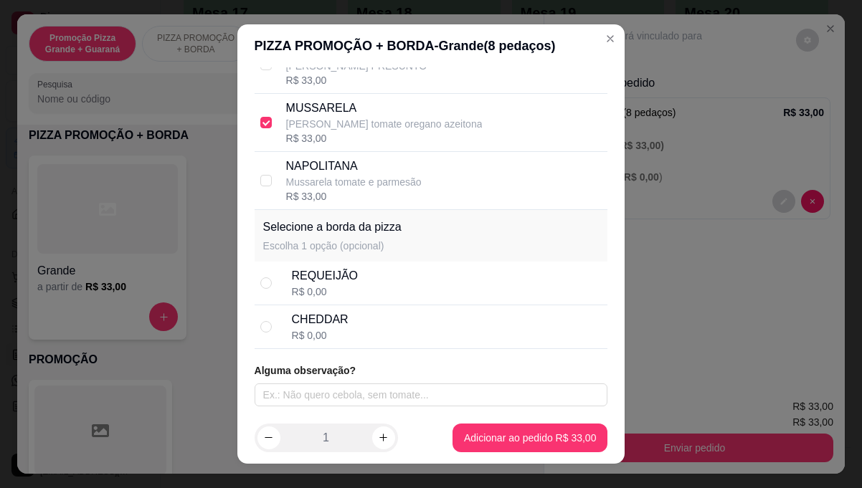
click at [355, 336] on div "CHEDDAR R$ 0,00" at bounding box center [447, 327] width 311 height 32
radio input "true"
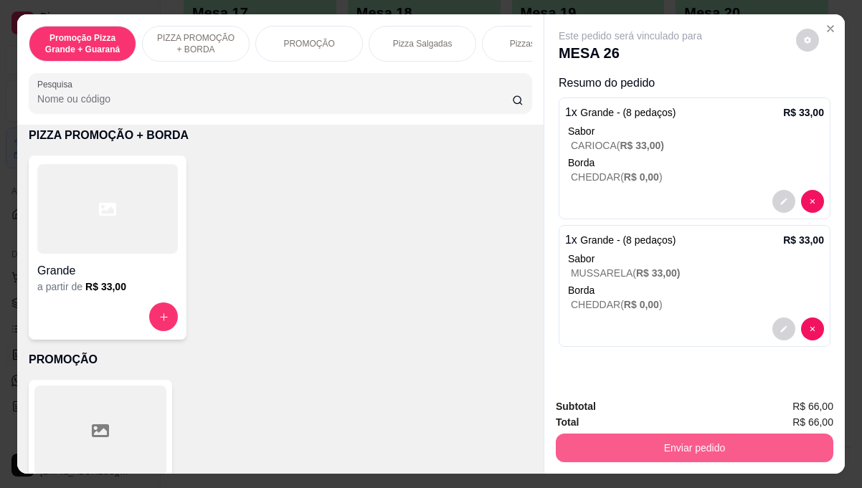
click at [683, 440] on button "Enviar pedido" at bounding box center [695, 448] width 278 height 29
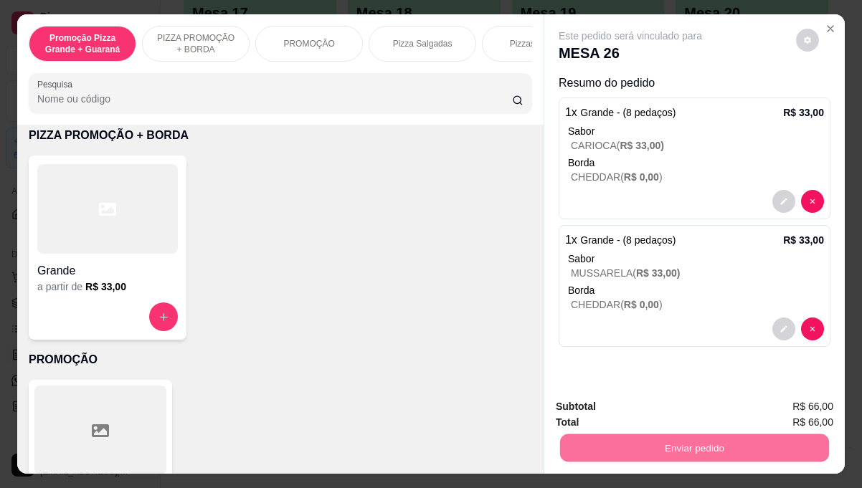
click at [658, 407] on button "Não registrar e enviar pedido" at bounding box center [646, 407] width 149 height 27
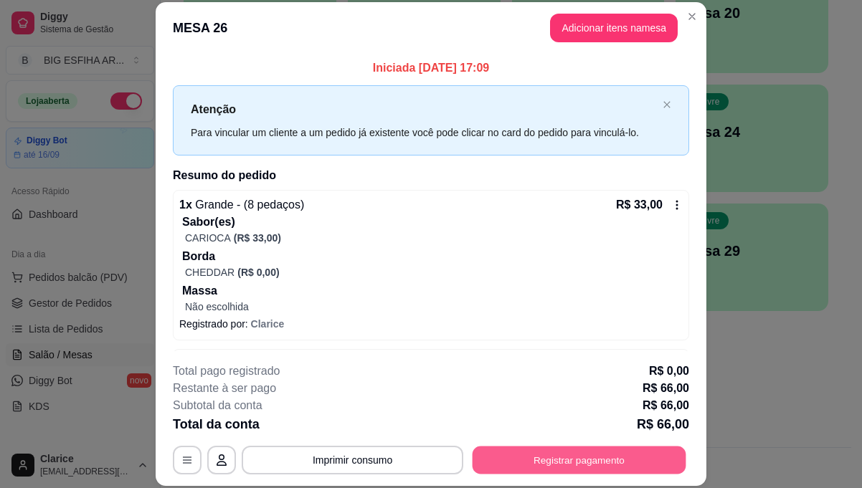
click at [594, 465] on button "Registrar pagamento" at bounding box center [580, 460] width 214 height 28
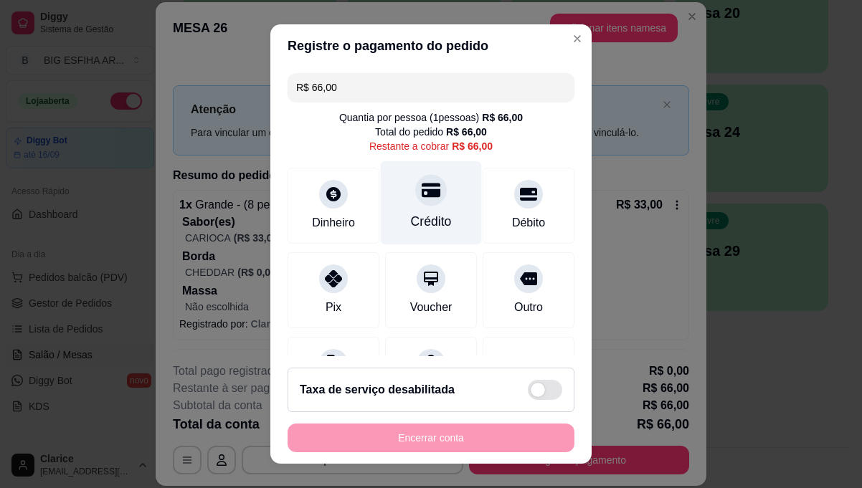
click at [411, 219] on div "Crédito" at bounding box center [431, 221] width 41 height 19
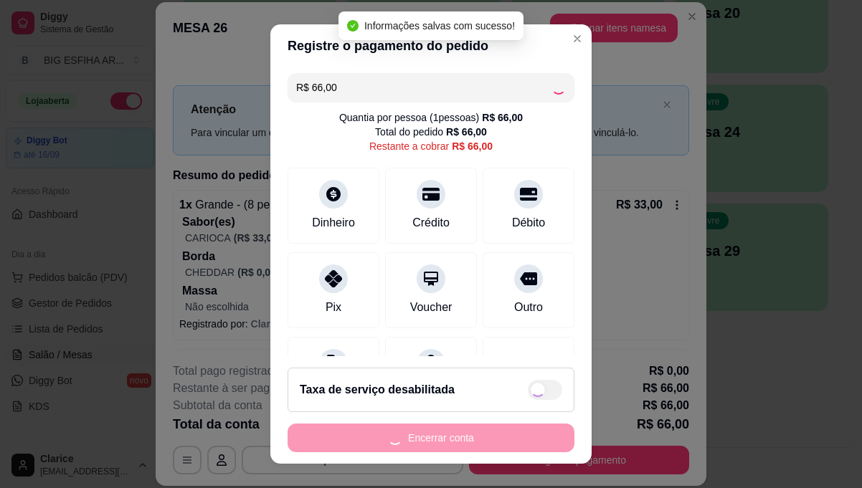
type input "R$ 0,00"
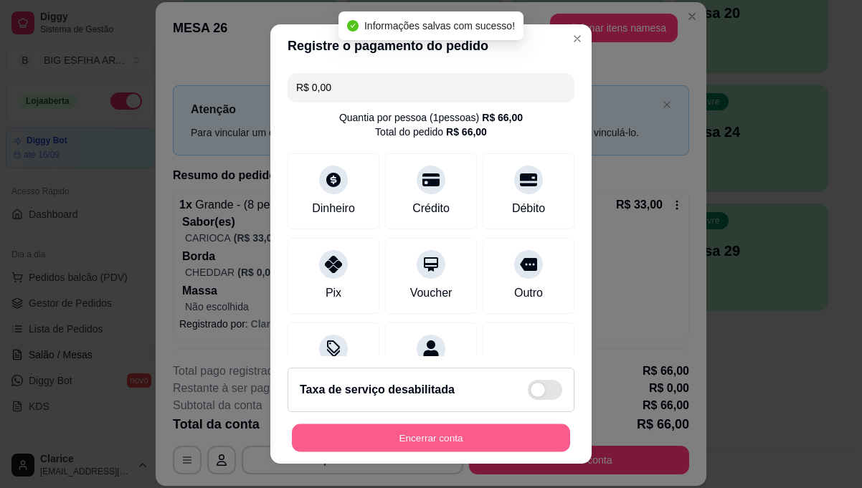
click at [432, 434] on button "Encerrar conta" at bounding box center [431, 439] width 278 height 28
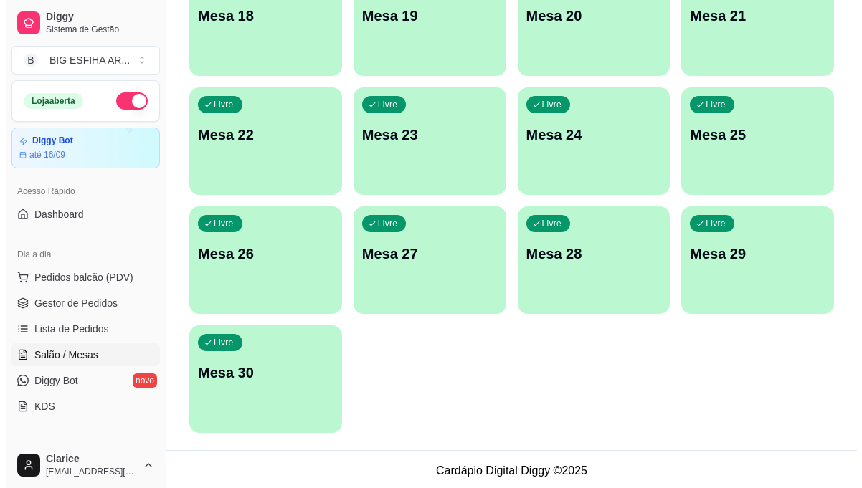
scroll to position [666, 0]
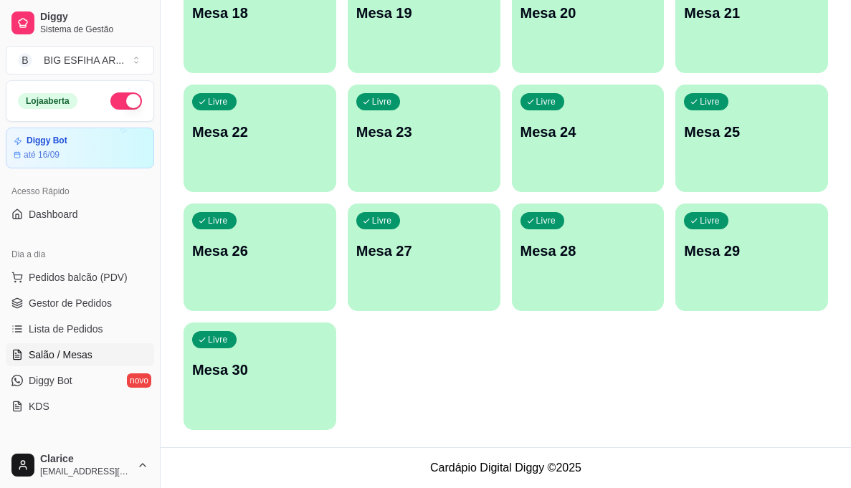
click at [254, 275] on div "Livre Mesa 26" at bounding box center [260, 249] width 153 height 90
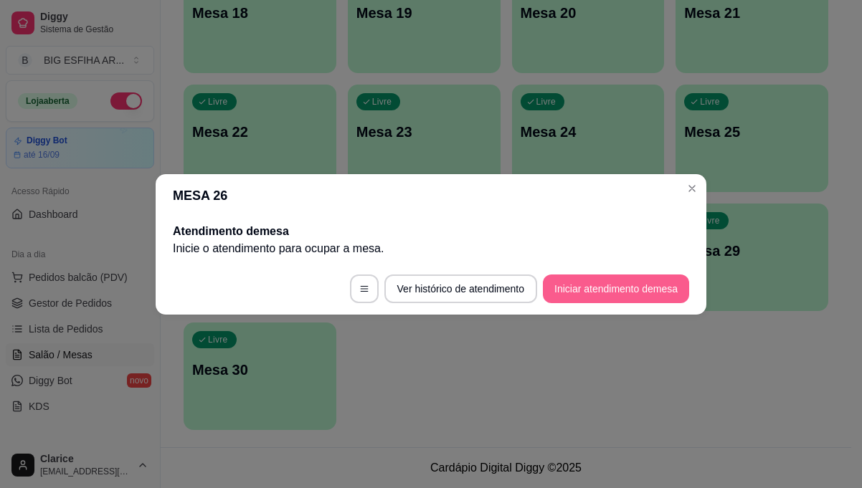
click at [605, 284] on button "Iniciar atendimento de mesa" at bounding box center [616, 289] width 146 height 29
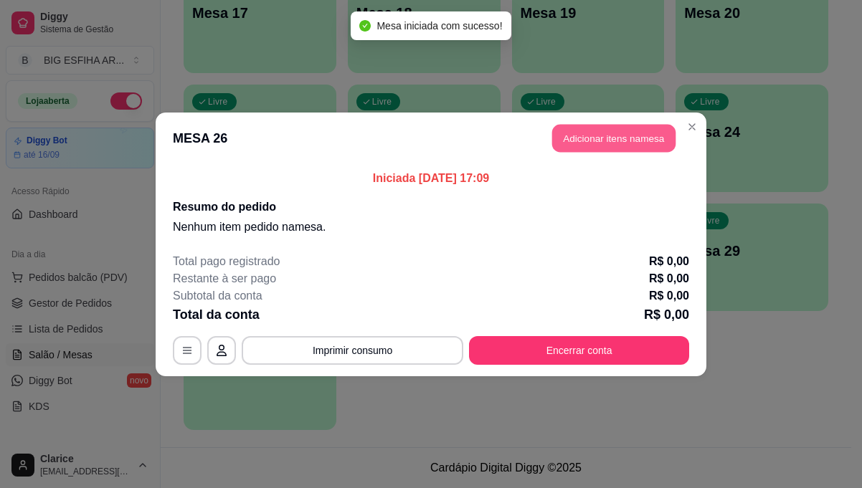
click at [581, 132] on button "Adicionar itens na mesa" at bounding box center [613, 138] width 123 height 28
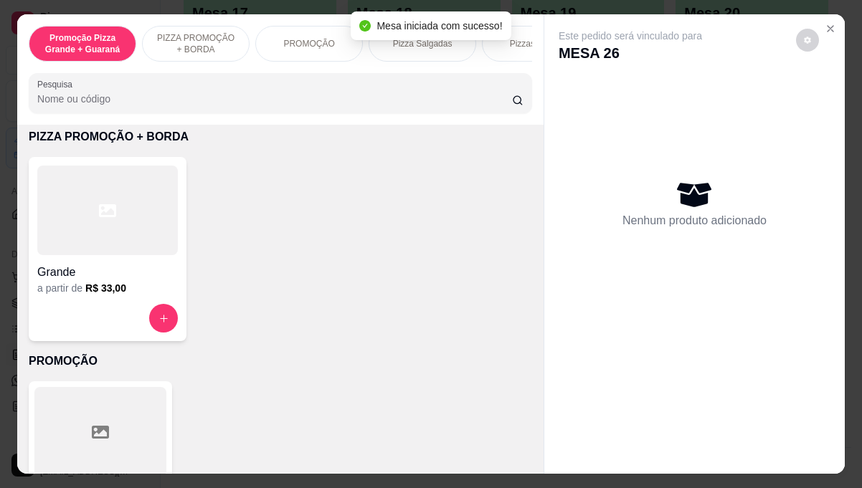
scroll to position [287, 0]
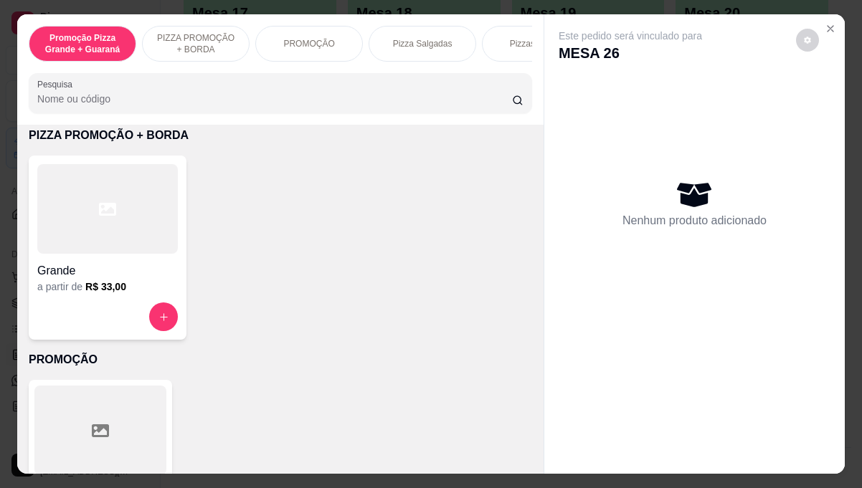
click at [118, 313] on div at bounding box center [107, 317] width 141 height 29
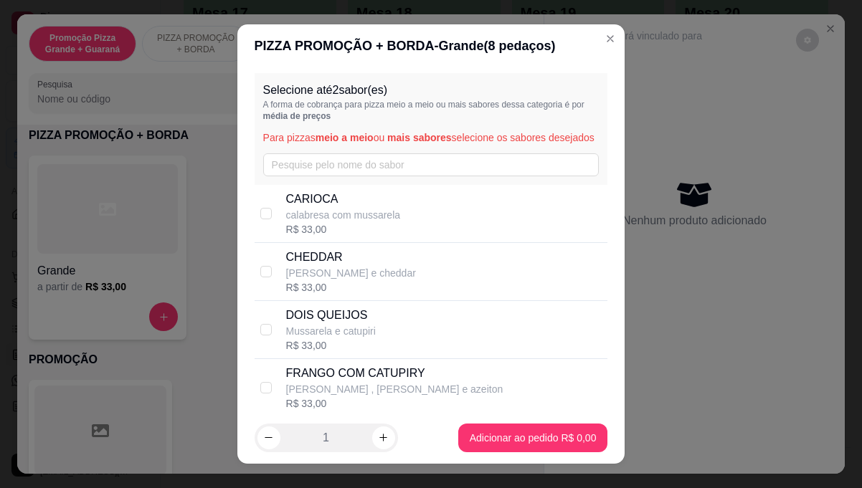
click at [313, 208] on p "CARIOCA" at bounding box center [343, 199] width 115 height 17
checkbox input "true"
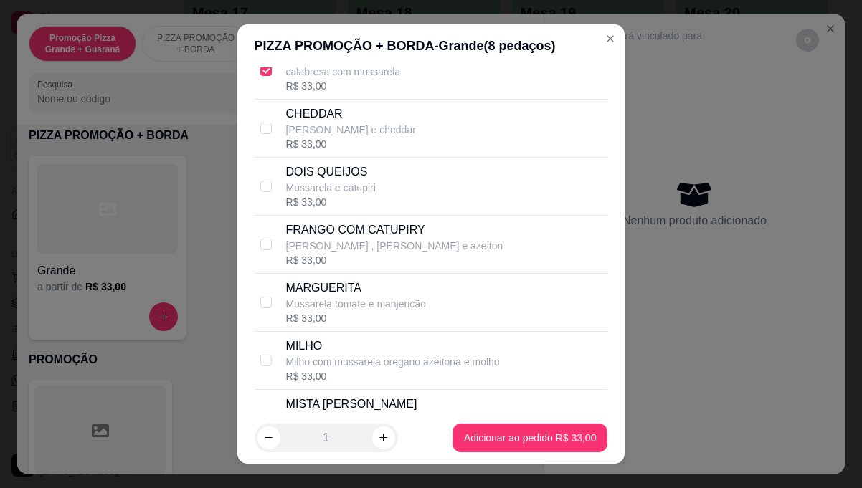
click at [331, 253] on p "[PERSON_NAME] , [PERSON_NAME] e azeiton" at bounding box center [394, 246] width 217 height 14
checkbox input "true"
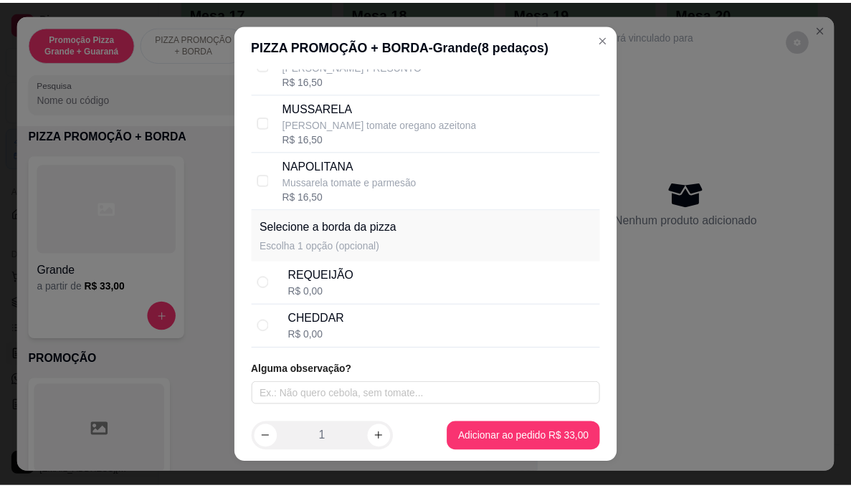
scroll to position [512, 0]
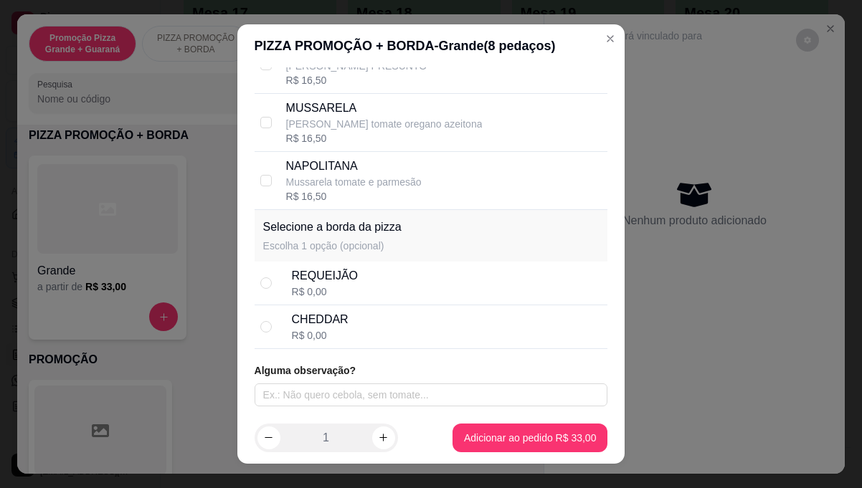
click at [336, 313] on div "CHEDDAR" at bounding box center [320, 319] width 57 height 17
radio input "true"
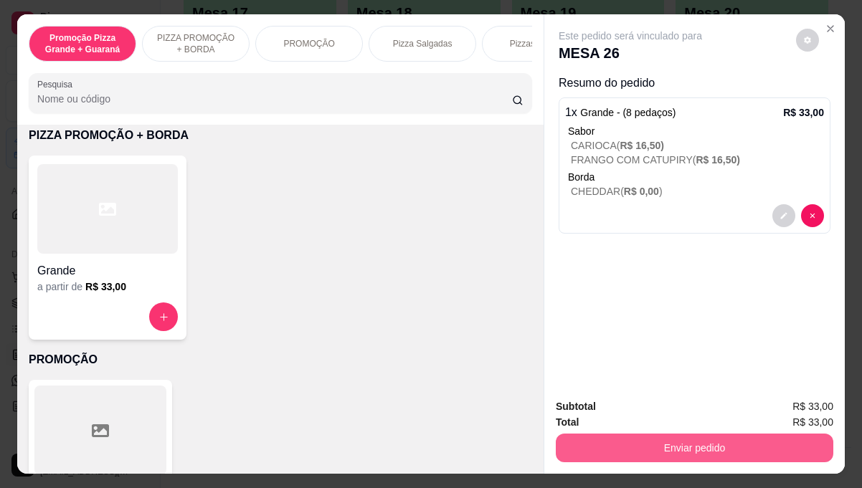
click at [734, 442] on button "Enviar pedido" at bounding box center [695, 448] width 278 height 29
click at [615, 440] on button "Enviar pedido" at bounding box center [694, 448] width 269 height 28
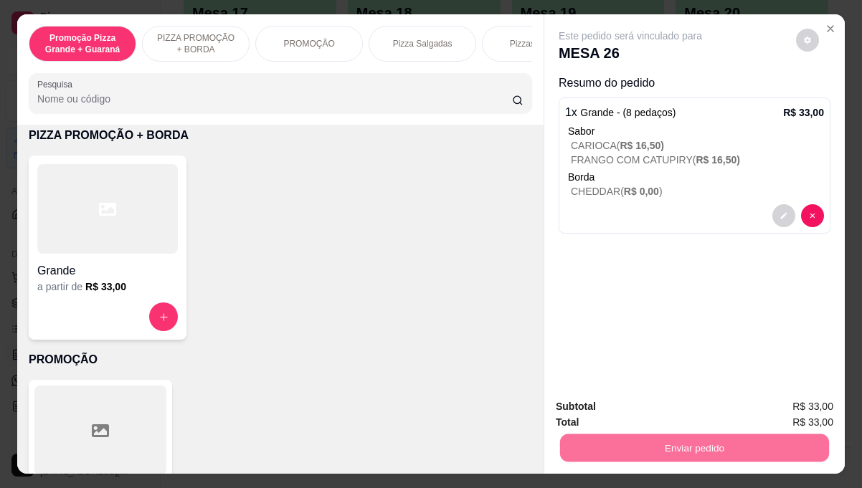
click at [622, 401] on button "Não registrar e enviar pedido" at bounding box center [646, 407] width 145 height 27
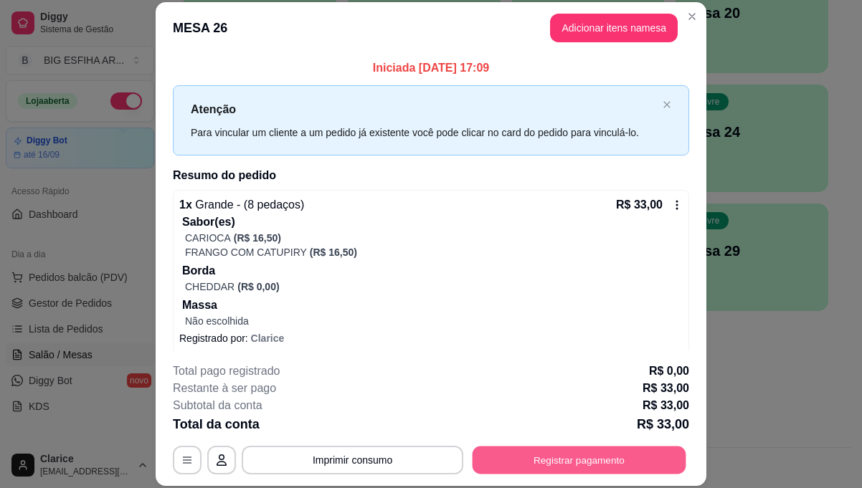
click at [601, 448] on button "Registrar pagamento" at bounding box center [580, 460] width 214 height 28
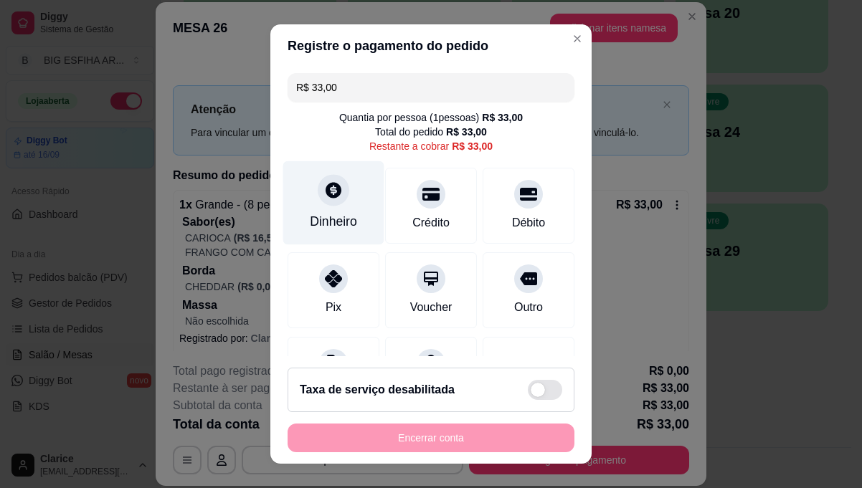
click at [319, 219] on div "Dinheiro" at bounding box center [333, 221] width 47 height 19
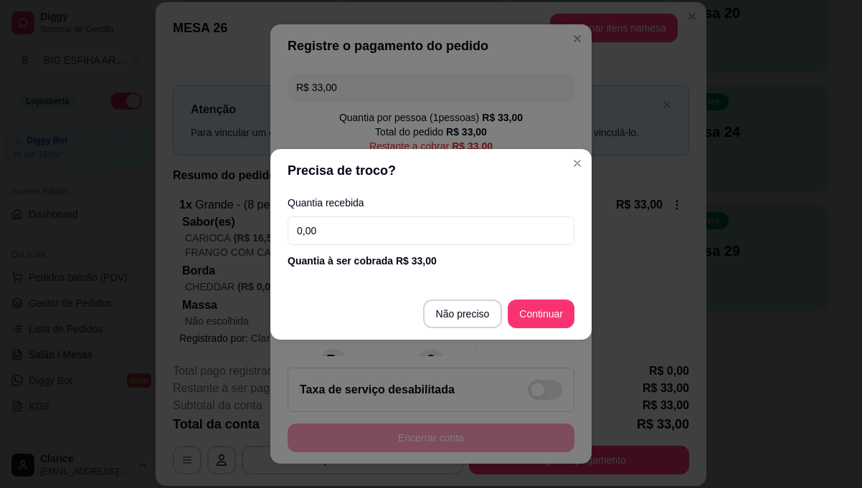
click at [373, 237] on input "0,00" at bounding box center [431, 231] width 287 height 29
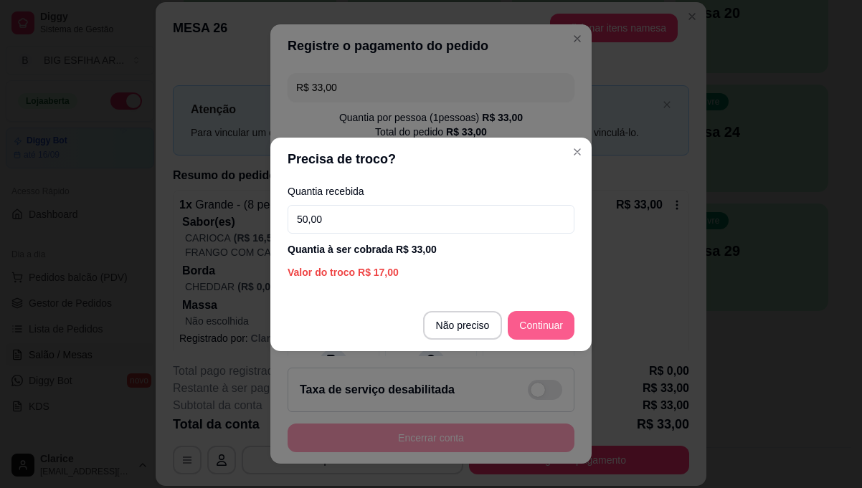
type input "50,00"
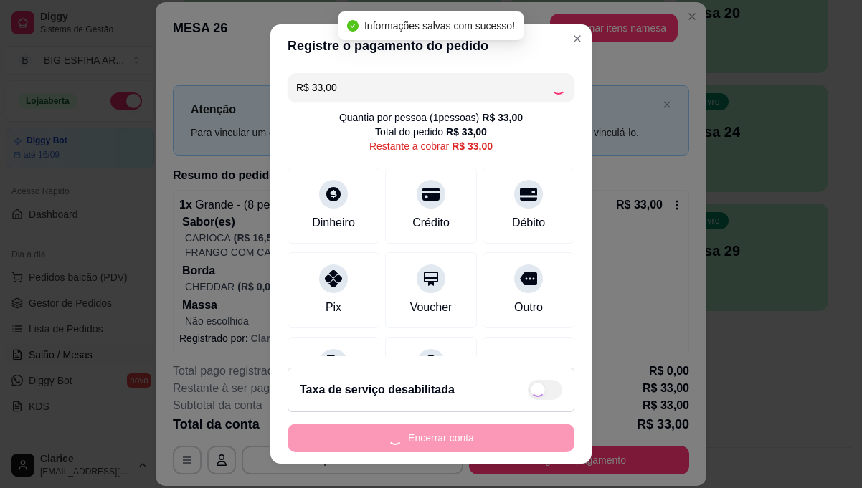
type input "R$ 0,00"
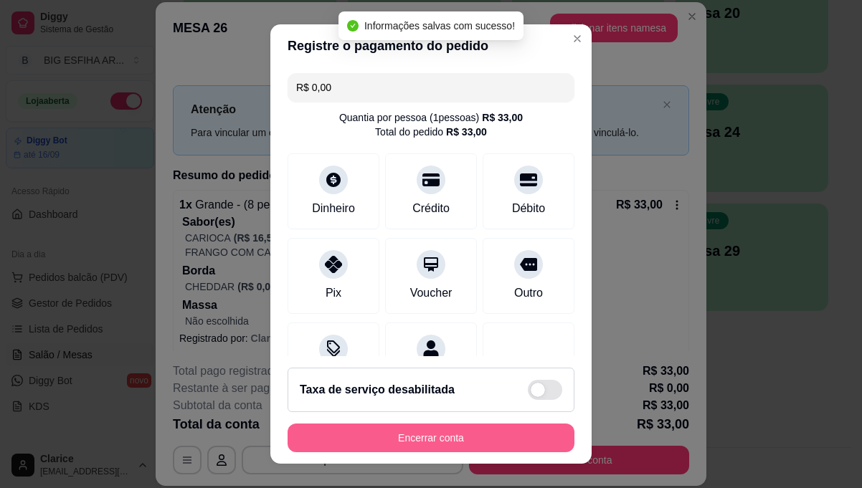
click at [470, 439] on button "Encerrar conta" at bounding box center [431, 438] width 287 height 29
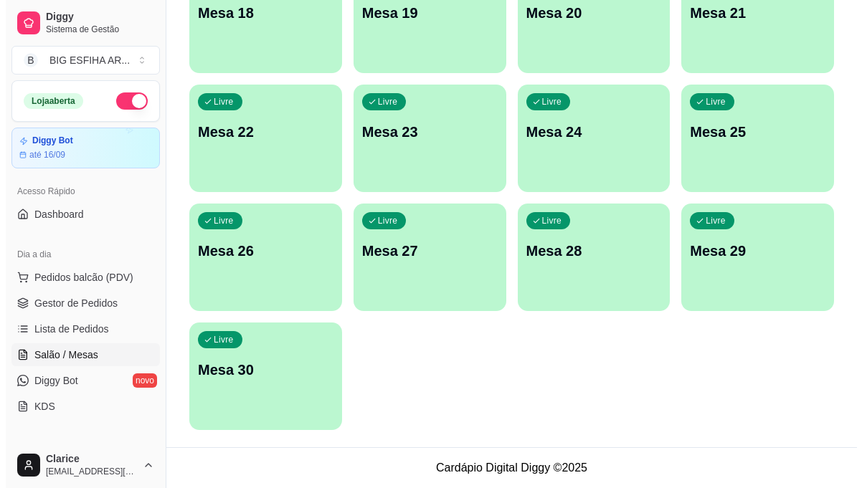
scroll to position [316, 0]
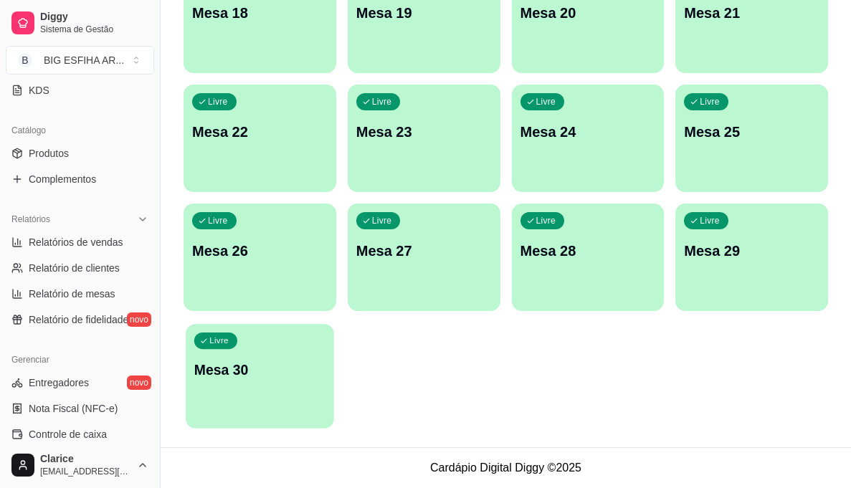
click at [283, 372] on p "Mesa 30" at bounding box center [259, 370] width 131 height 19
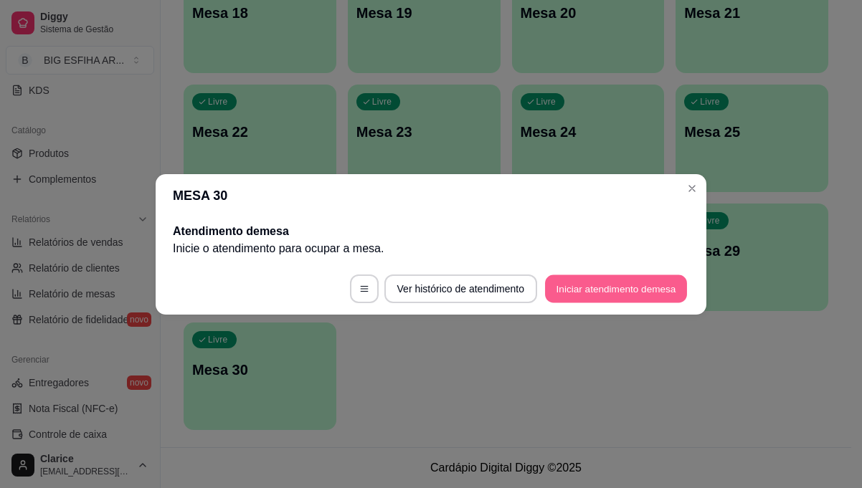
click at [645, 293] on button "Iniciar atendimento de mesa" at bounding box center [616, 289] width 142 height 28
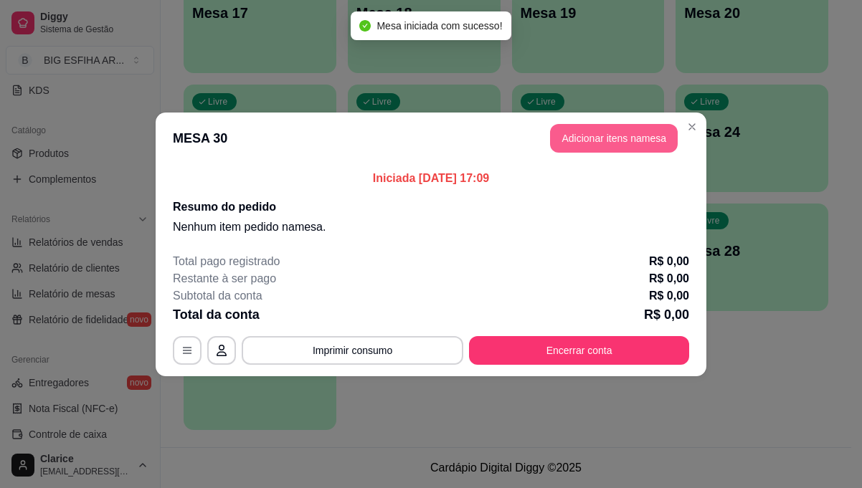
click at [577, 150] on button "Adicionar itens na mesa" at bounding box center [614, 138] width 128 height 29
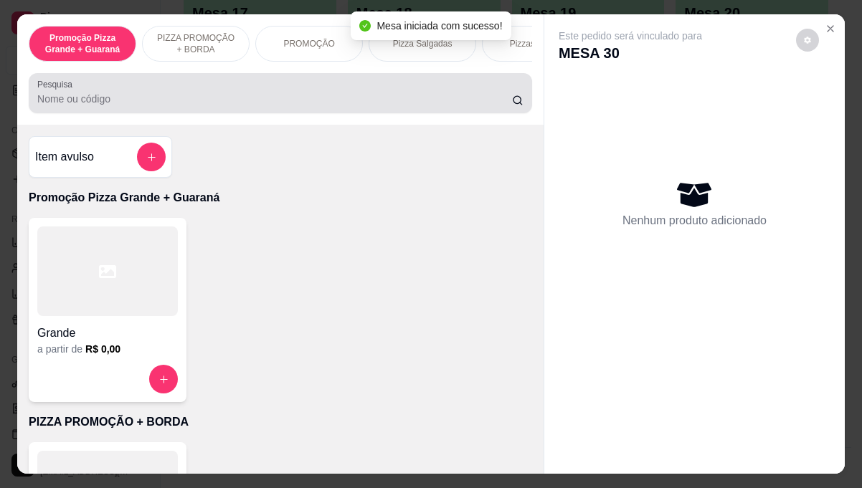
click at [362, 97] on input "Pesquisa" at bounding box center [274, 99] width 475 height 14
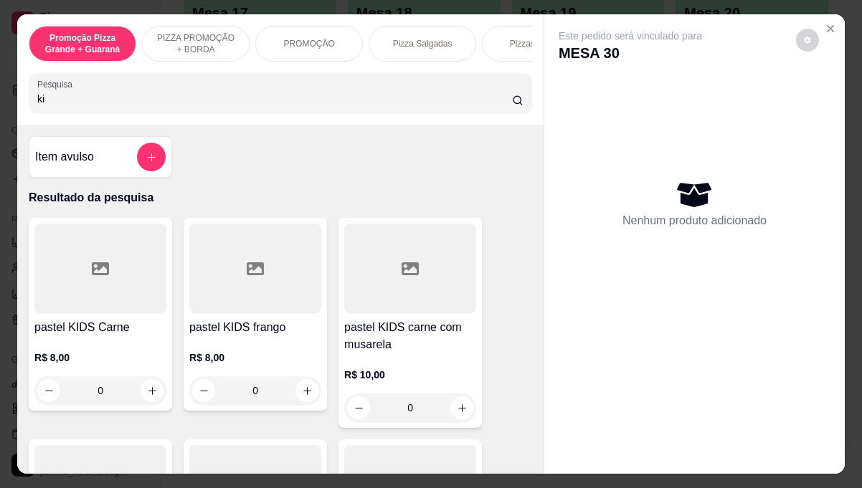
type input "k"
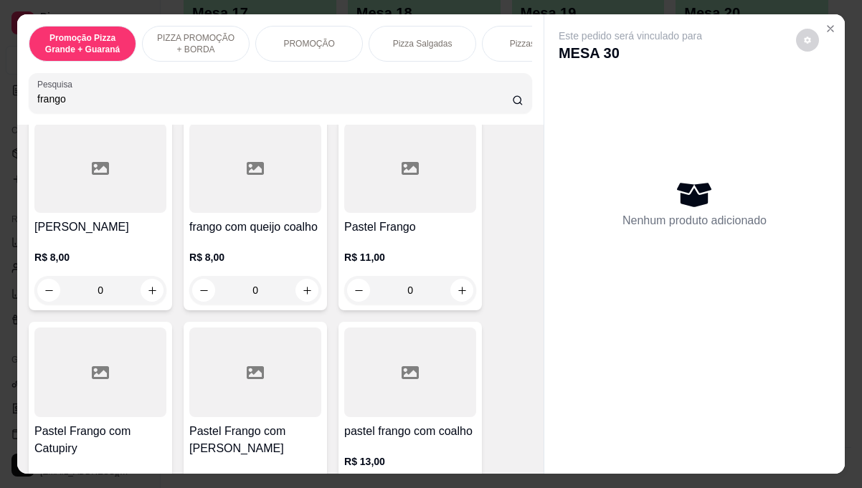
scroll to position [359, 0]
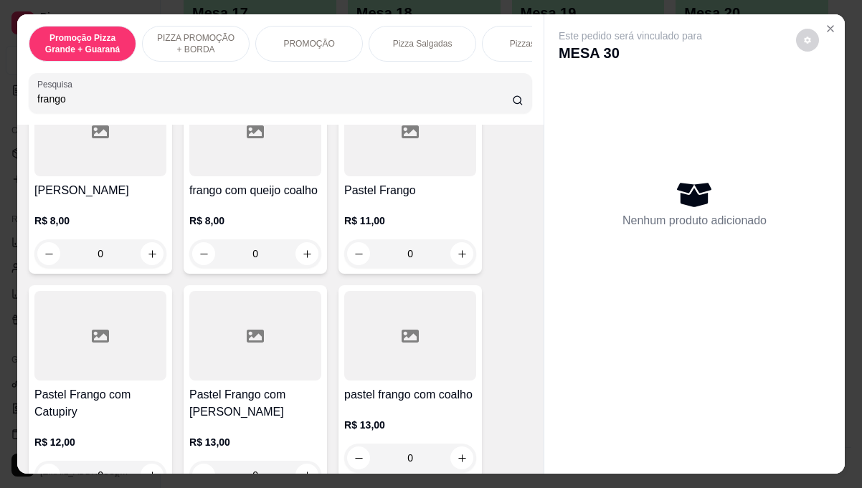
type input "frango"
click at [414, 214] on p "R$ 11,00" at bounding box center [410, 221] width 132 height 14
click at [217, 387] on h4 "Pastel Frango com [PERSON_NAME]" at bounding box center [255, 404] width 132 height 34
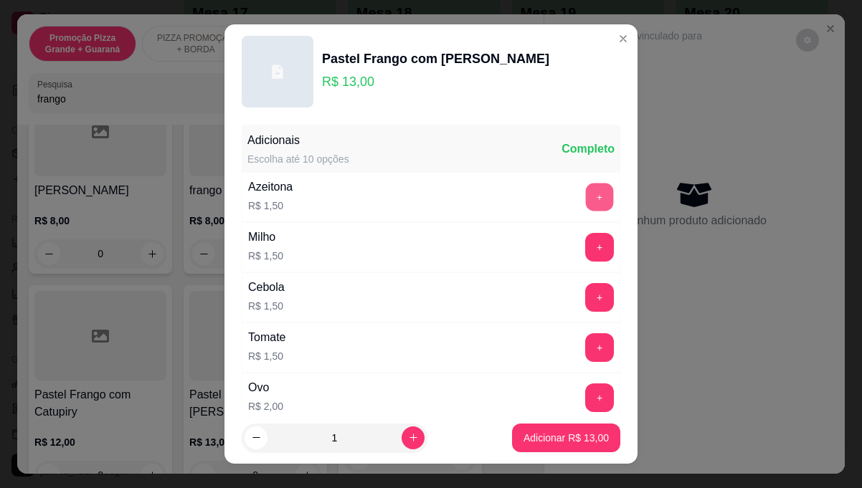
click at [586, 192] on button "+" at bounding box center [600, 198] width 28 height 28
click at [585, 249] on button "+" at bounding box center [599, 247] width 29 height 29
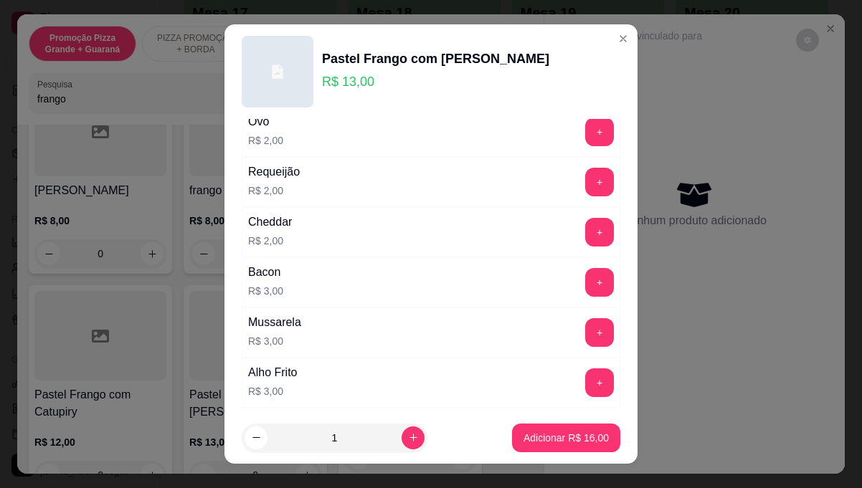
scroll to position [287, 0]
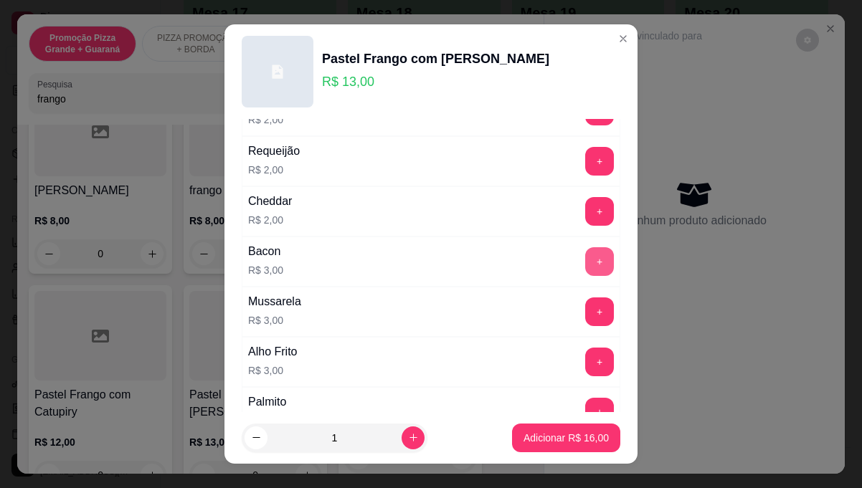
click at [585, 263] on button "+" at bounding box center [599, 261] width 29 height 29
click at [539, 437] on p "Adicionar R$ 19,00" at bounding box center [566, 438] width 85 height 14
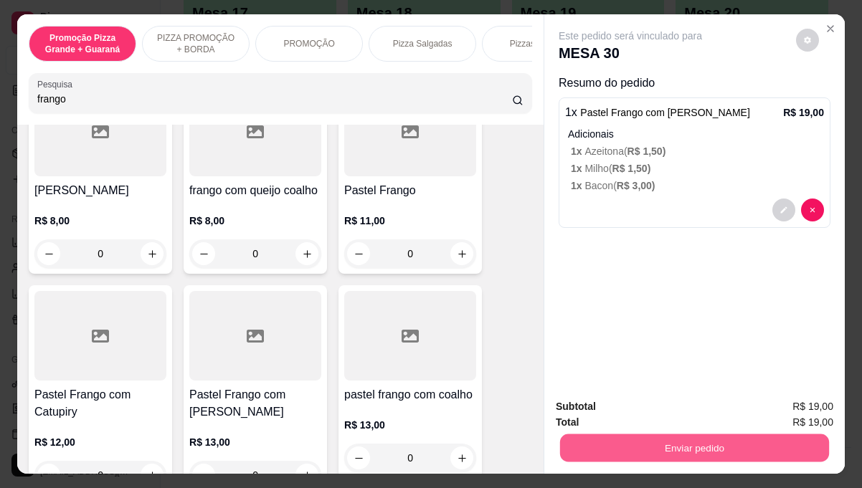
click at [715, 445] on button "Enviar pedido" at bounding box center [694, 448] width 269 height 28
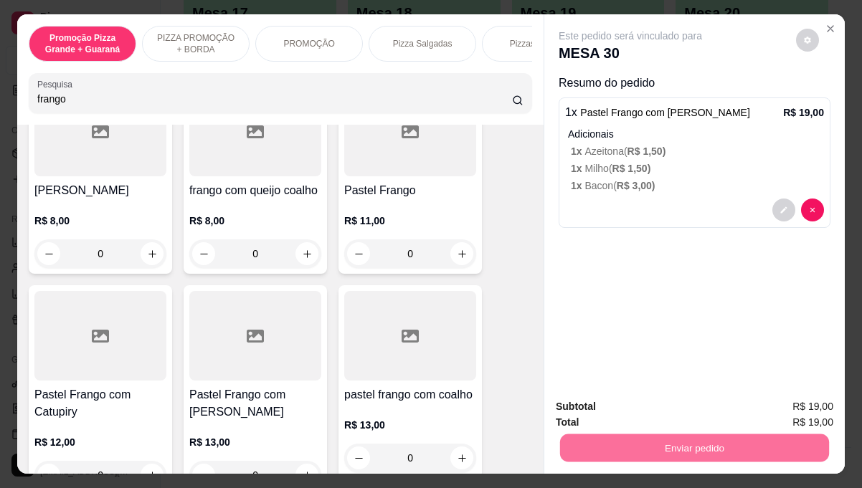
click at [672, 407] on button "Não registrar e enviar pedido" at bounding box center [646, 407] width 149 height 27
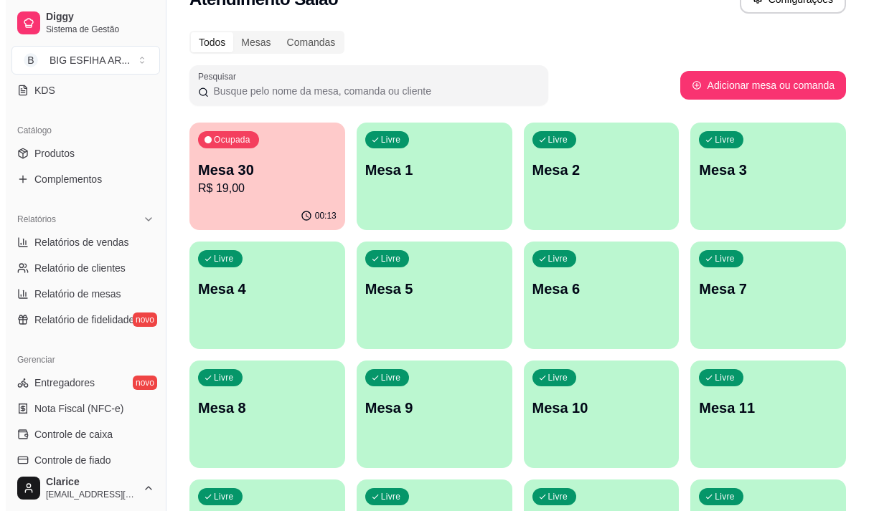
scroll to position [20, 0]
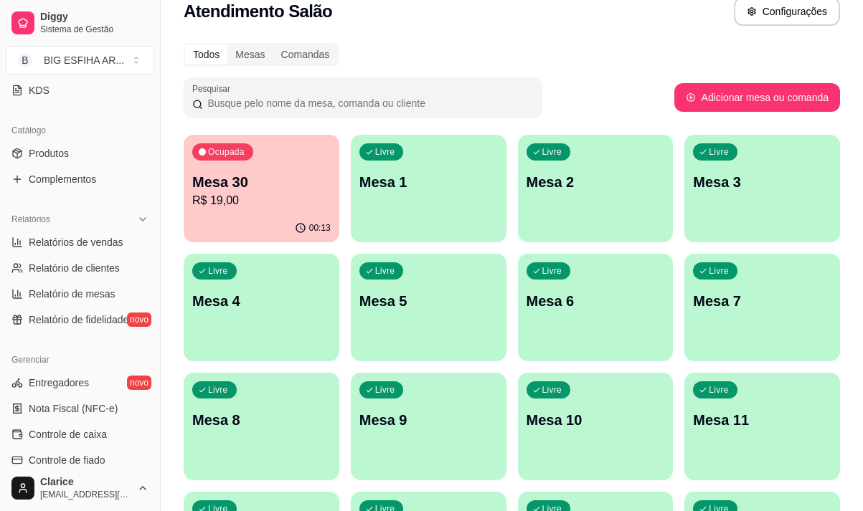
click at [550, 191] on p "Mesa 2" at bounding box center [595, 182] width 138 height 20
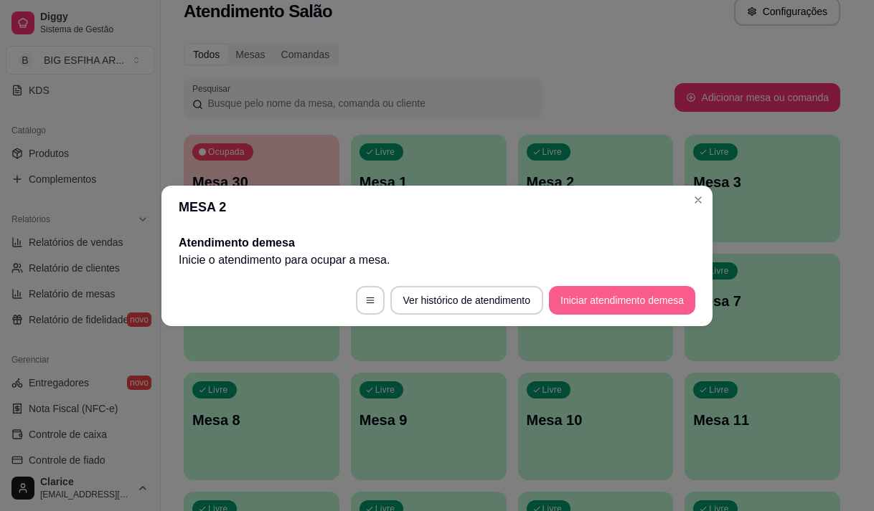
click at [607, 291] on button "Iniciar atendimento de mesa" at bounding box center [622, 300] width 146 height 29
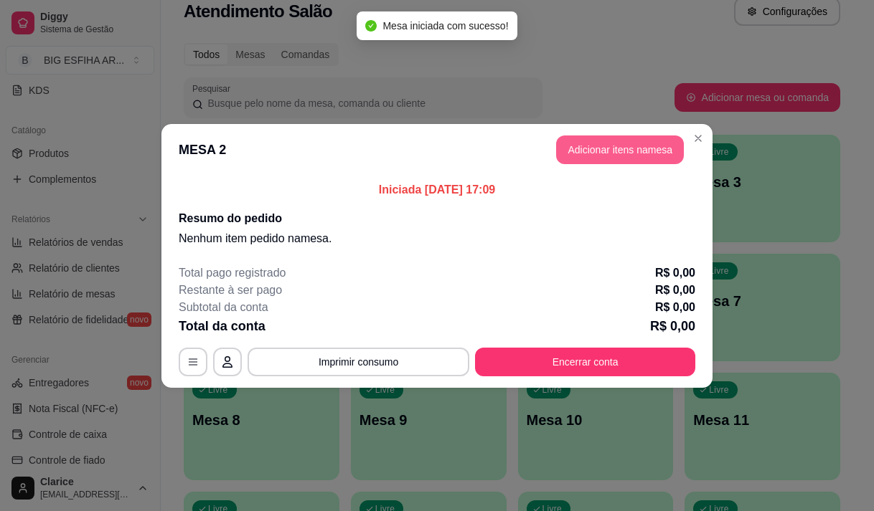
click at [612, 151] on button "Adicionar itens na mesa" at bounding box center [620, 150] width 128 height 29
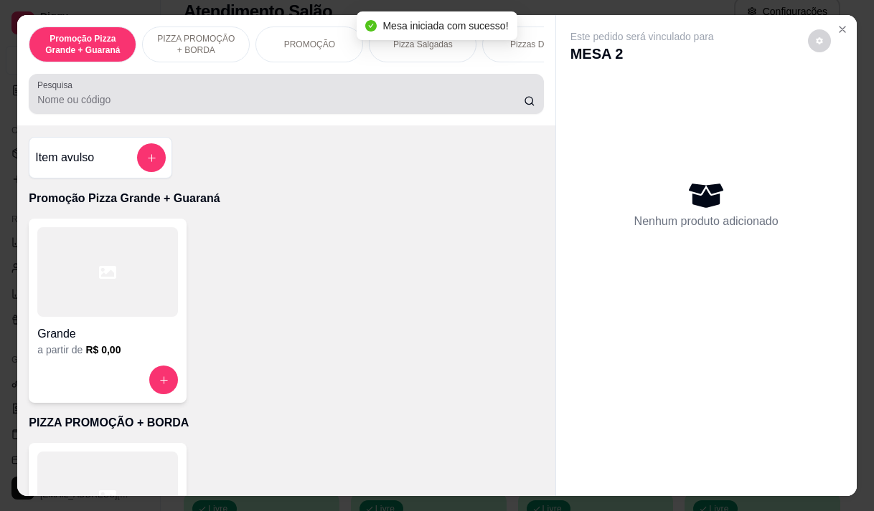
click at [129, 108] on div at bounding box center [285, 94] width 497 height 29
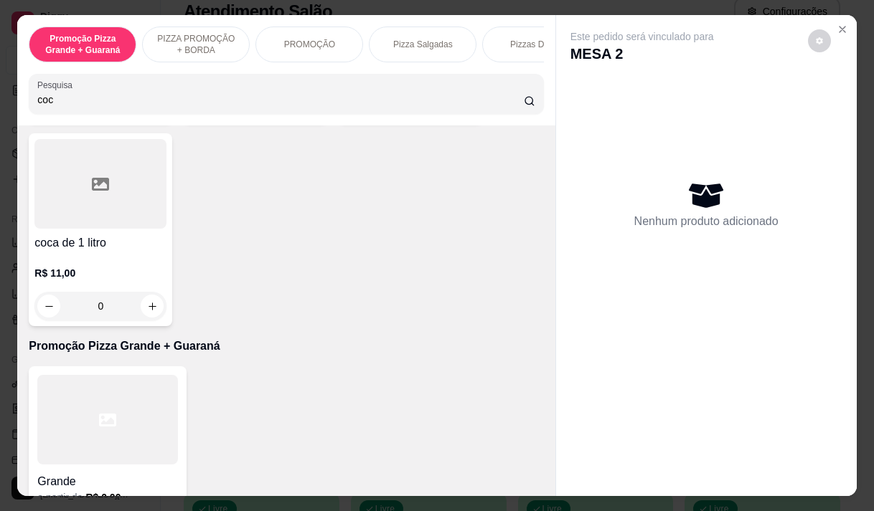
scroll to position [502, 0]
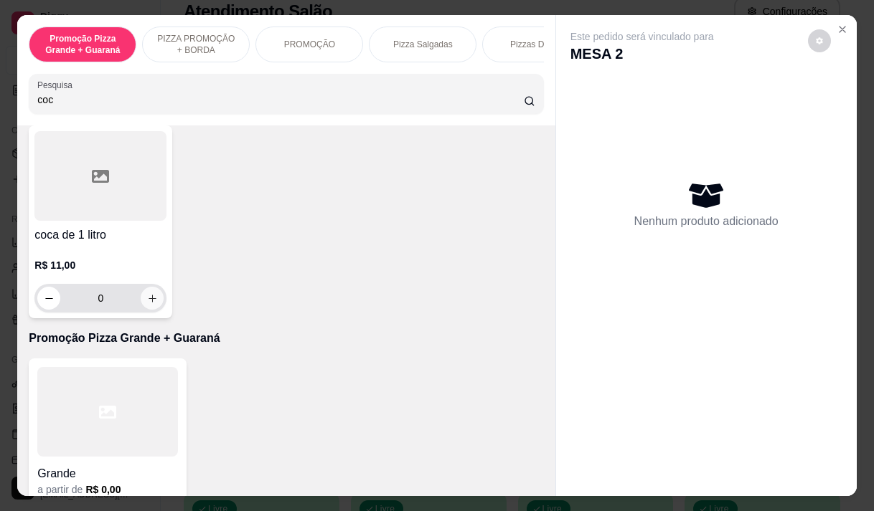
type input "coc"
click at [147, 304] on icon "increase-product-quantity" at bounding box center [152, 298] width 11 height 11
type input "1"
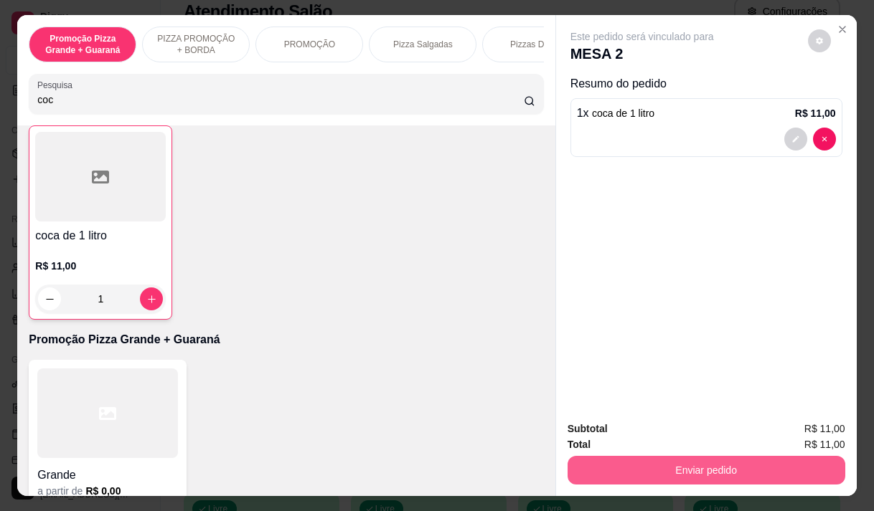
click at [615, 463] on button "Enviar pedido" at bounding box center [706, 470] width 278 height 29
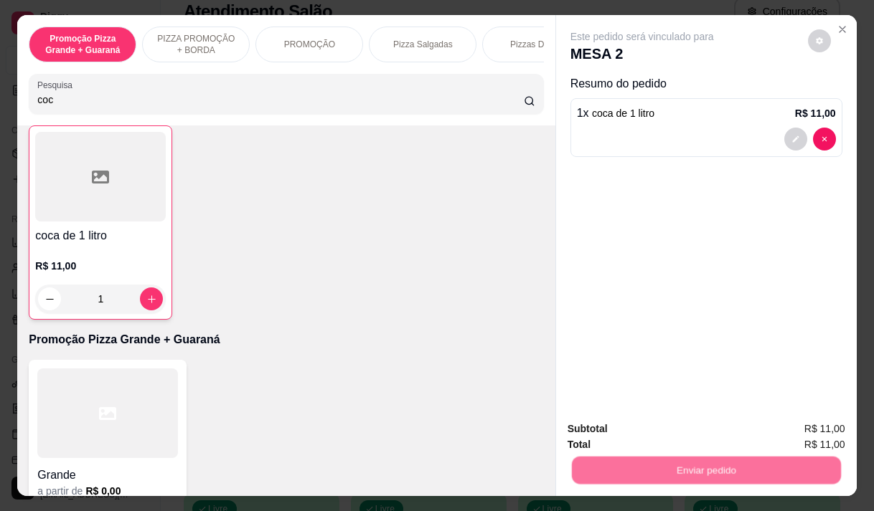
click at [625, 432] on button "Não registrar e enviar pedido" at bounding box center [658, 429] width 145 height 27
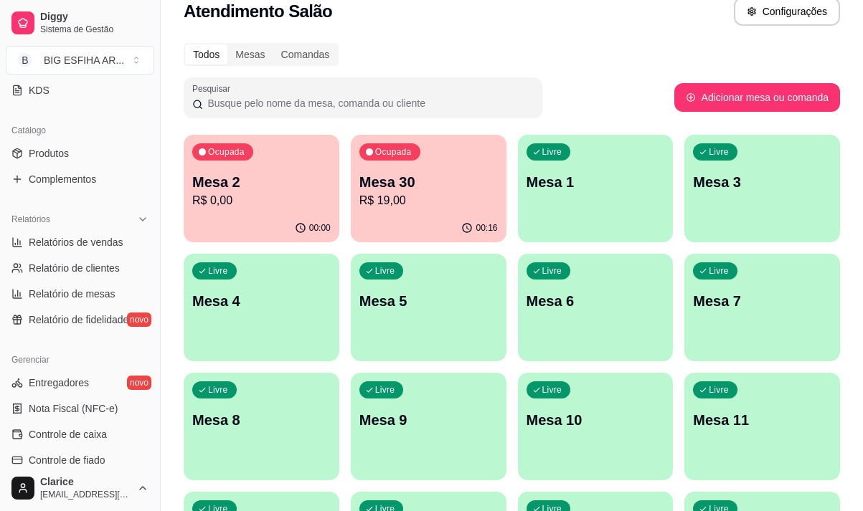
click at [420, 197] on p "R$ 19,00" at bounding box center [428, 200] width 138 height 17
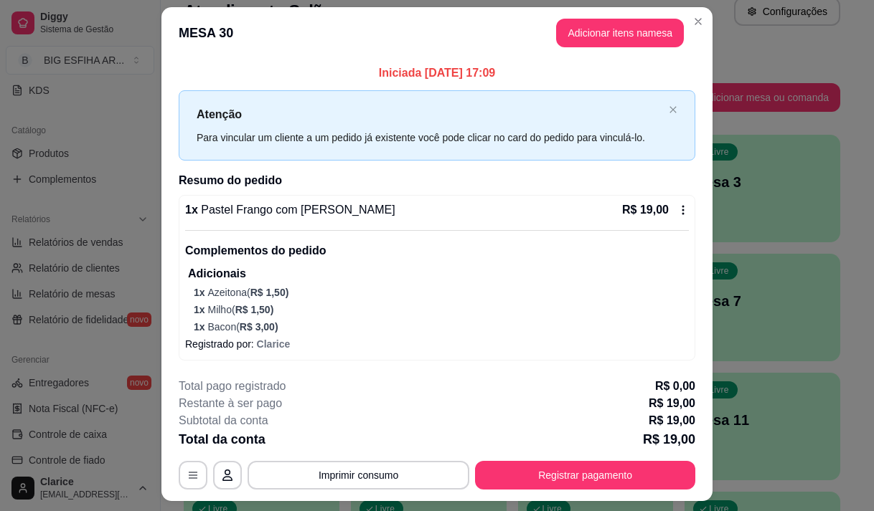
scroll to position [0, 0]
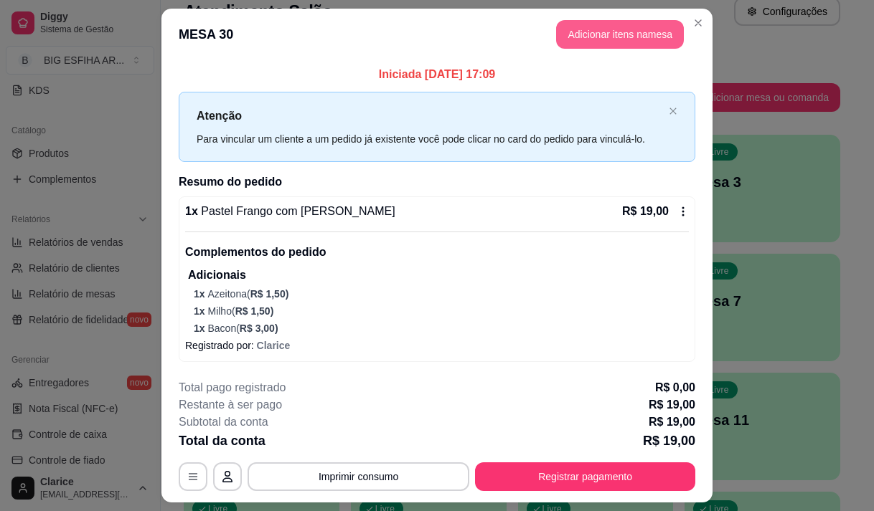
click at [577, 29] on button "Adicionar itens na mesa" at bounding box center [620, 34] width 128 height 29
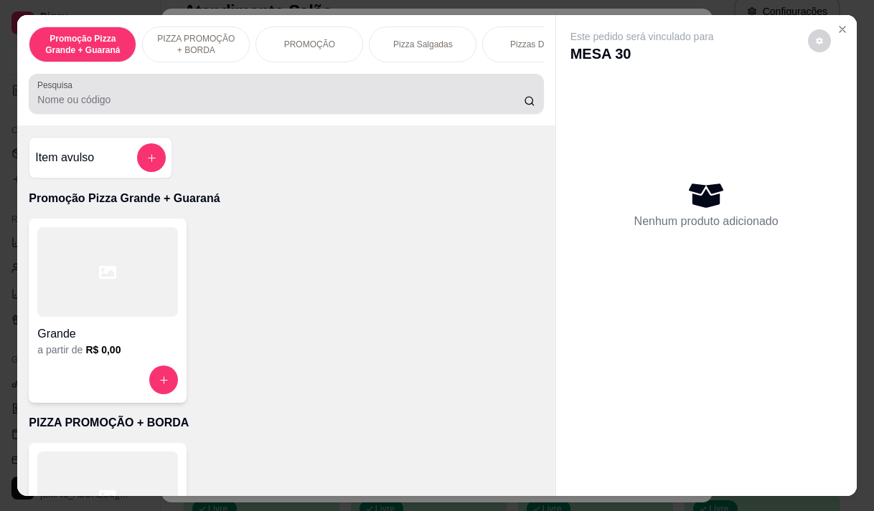
click at [329, 96] on div at bounding box center [285, 94] width 497 height 29
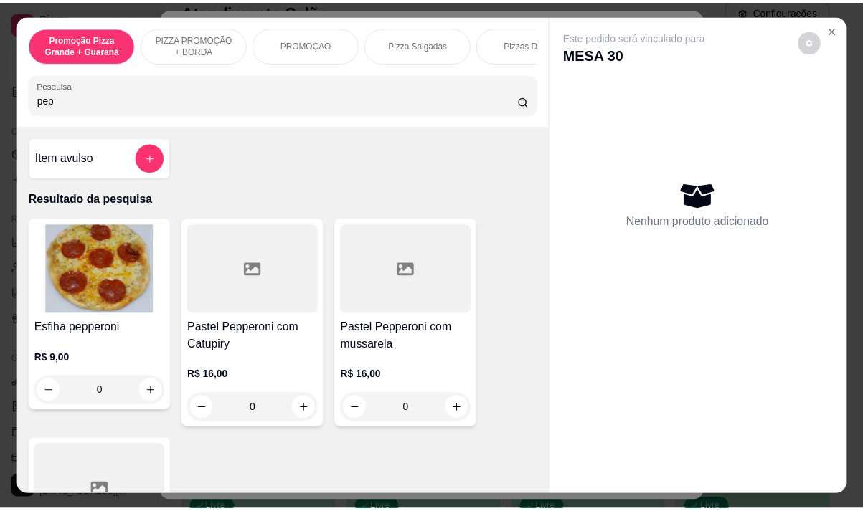
scroll to position [215, 0]
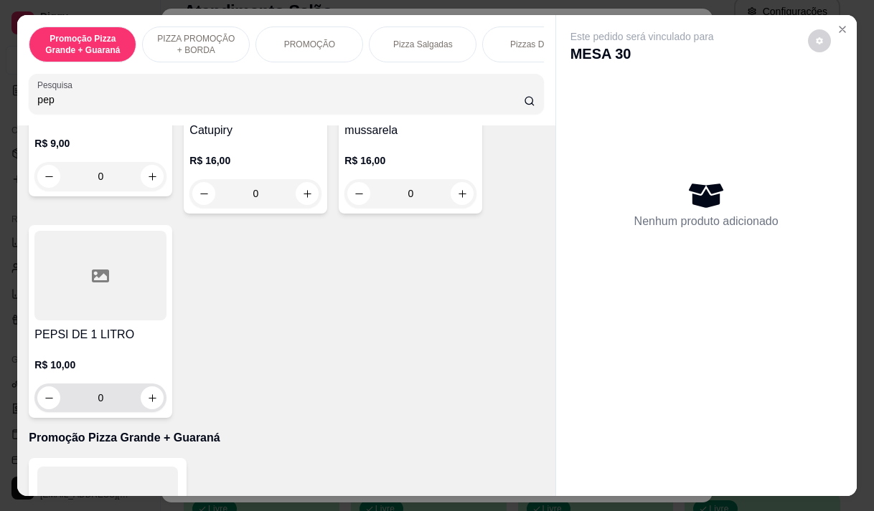
type input "pep"
click at [152, 397] on button "increase-product-quantity" at bounding box center [152, 398] width 22 height 22
type input "1"
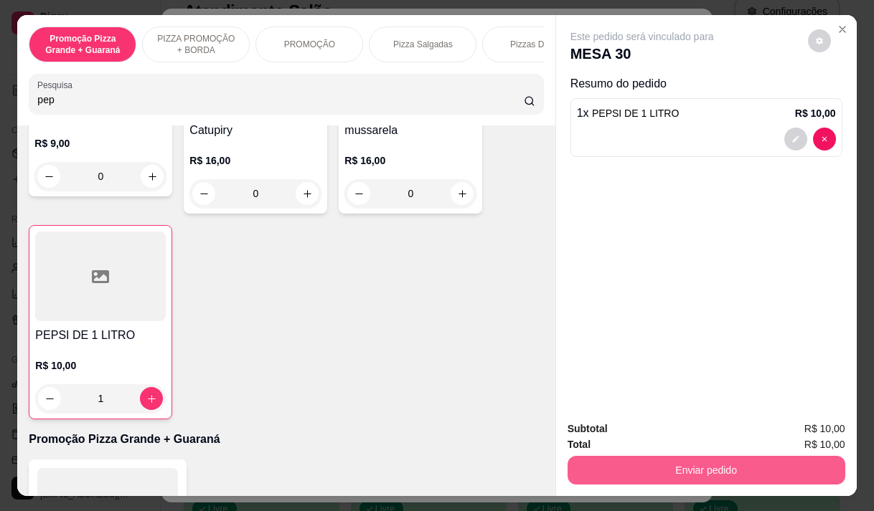
click at [634, 456] on button "Enviar pedido" at bounding box center [706, 470] width 278 height 29
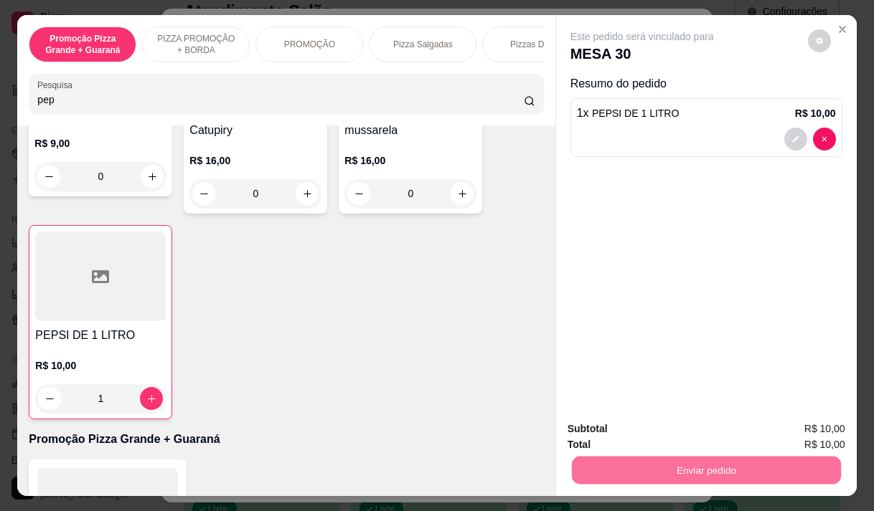
click at [648, 433] on button "Não registrar e enviar pedido" at bounding box center [658, 429] width 149 height 27
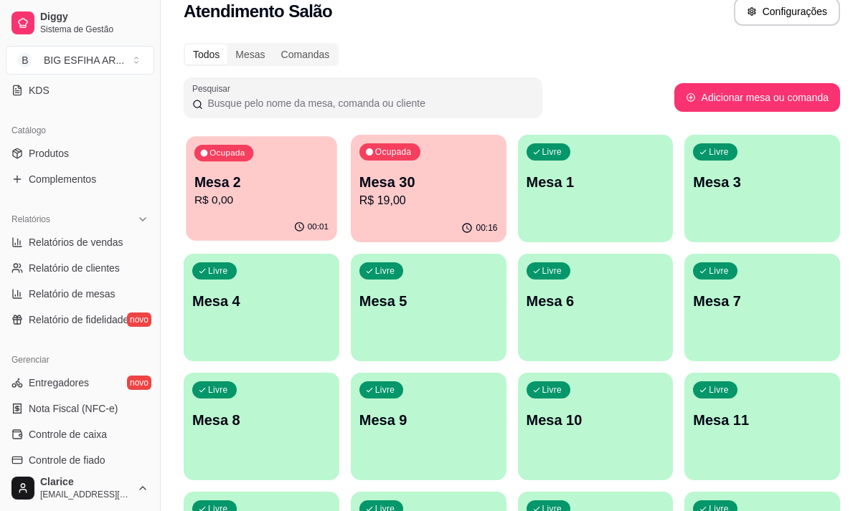
click at [237, 191] on p "Mesa 2" at bounding box center [261, 182] width 134 height 19
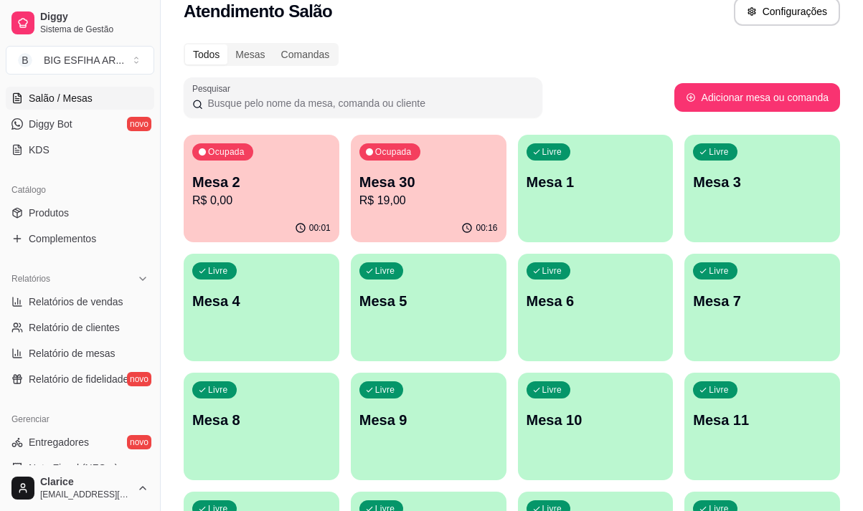
scroll to position [245, 0]
